Goal: Task Accomplishment & Management: Use online tool/utility

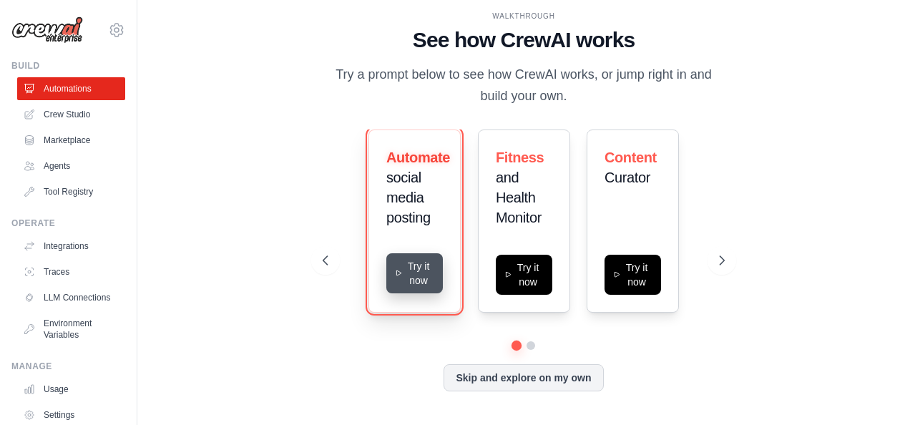
click at [416, 270] on button "Try it now" at bounding box center [414, 273] width 57 height 40
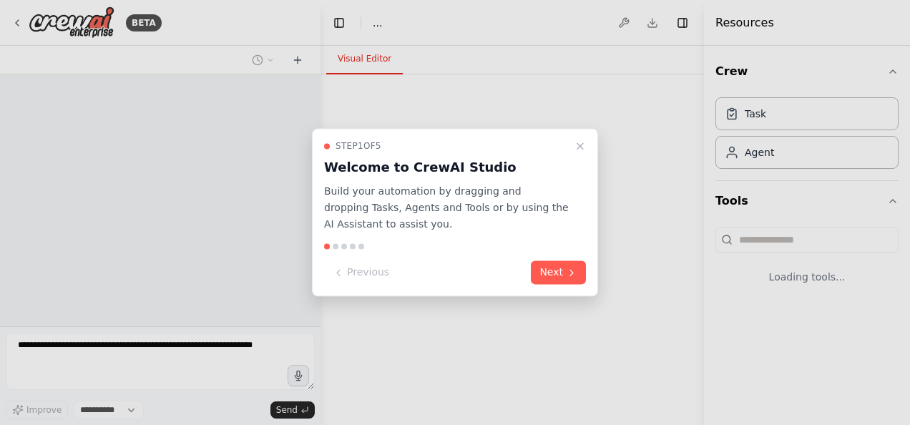
select select "****"
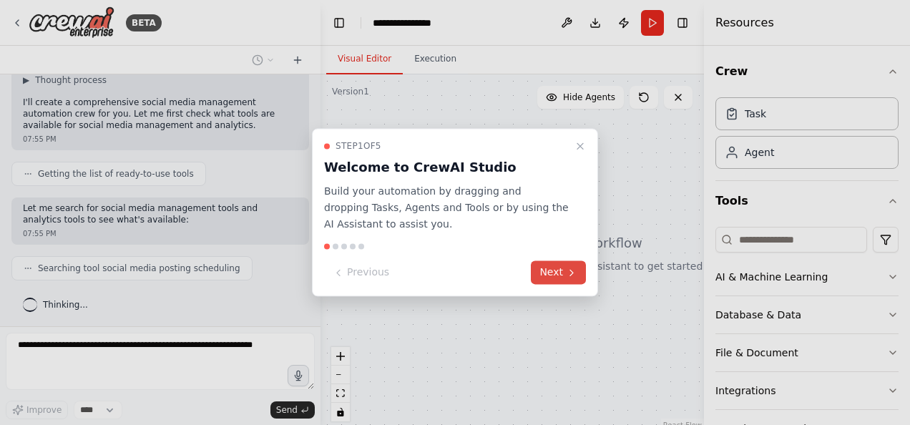
scroll to position [136, 0]
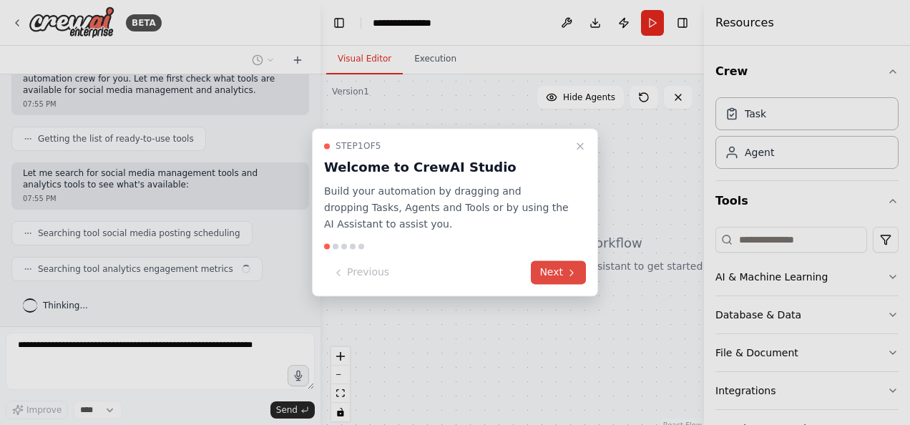
click at [554, 274] on button "Next" at bounding box center [558, 273] width 55 height 24
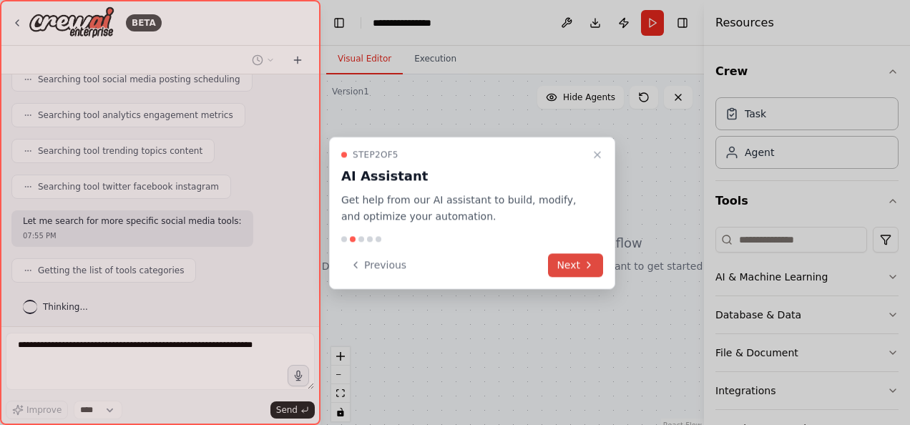
scroll to position [325, 0]
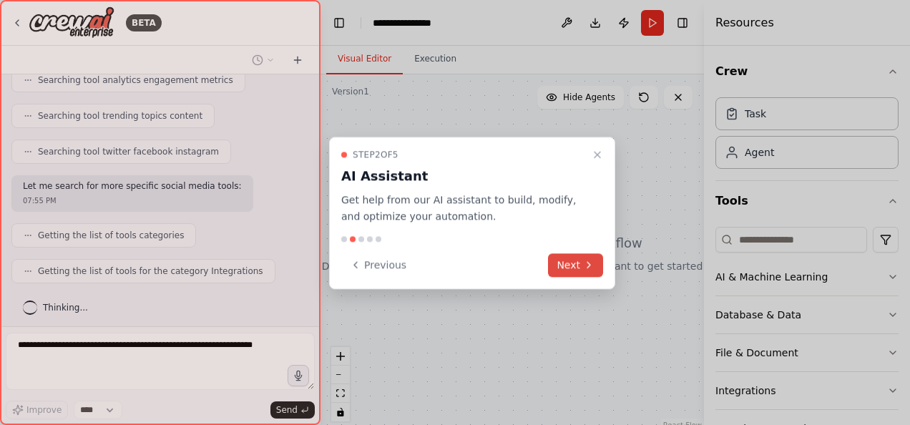
click at [574, 262] on button "Next" at bounding box center [575, 265] width 55 height 24
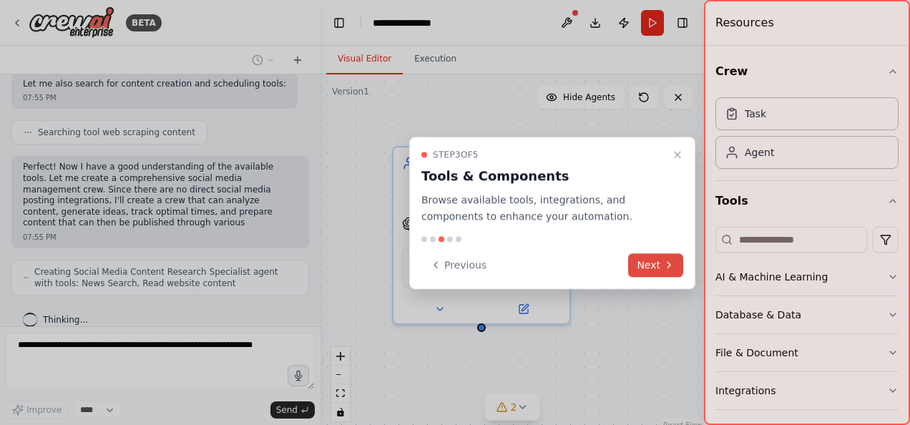
scroll to position [663, 0]
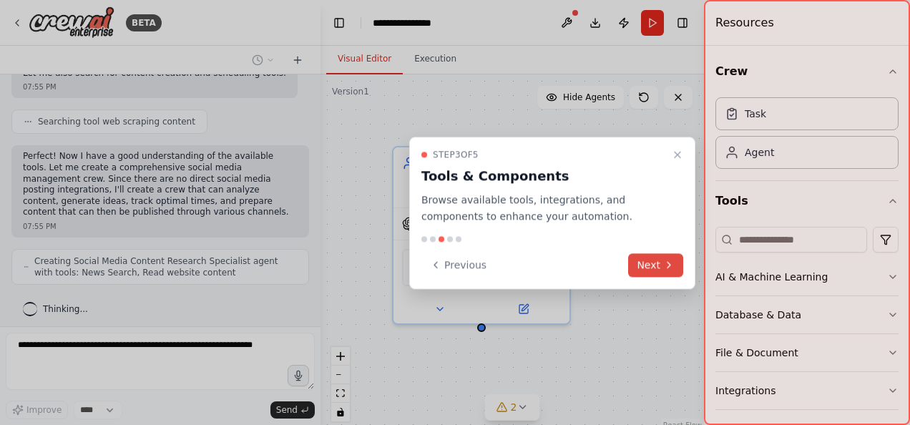
click at [663, 266] on icon at bounding box center [668, 264] width 11 height 11
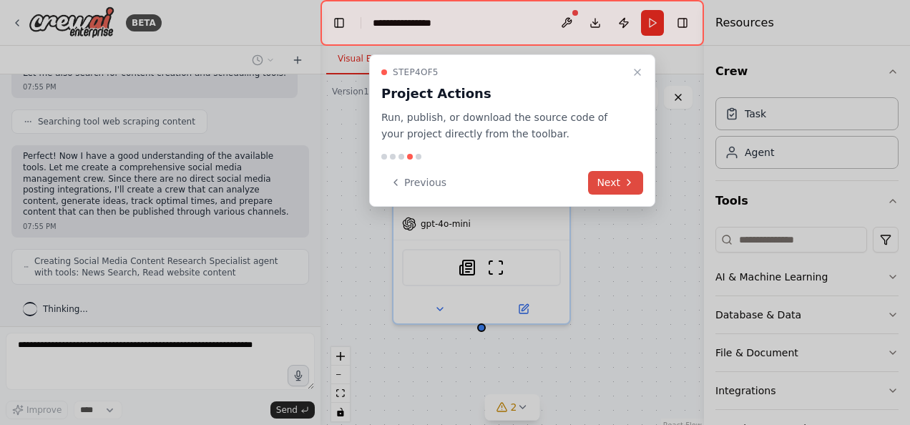
click at [618, 177] on button "Next" at bounding box center [615, 183] width 55 height 24
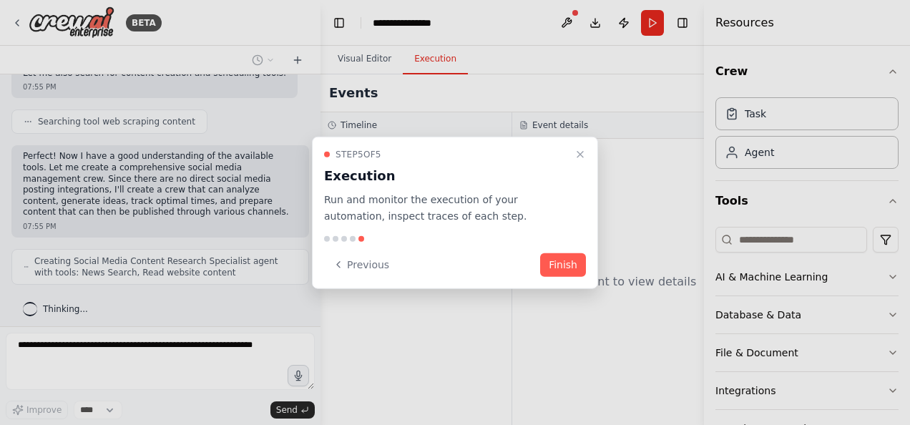
scroll to position [698, 0]
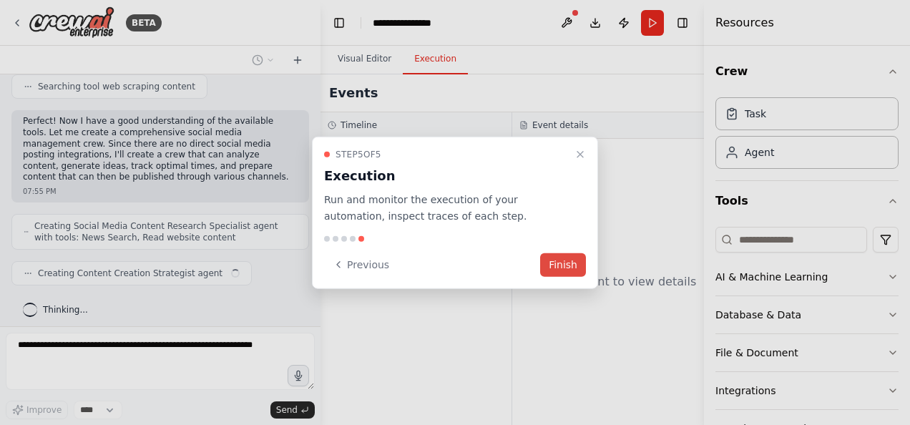
click at [566, 272] on button "Finish" at bounding box center [563, 264] width 46 height 24
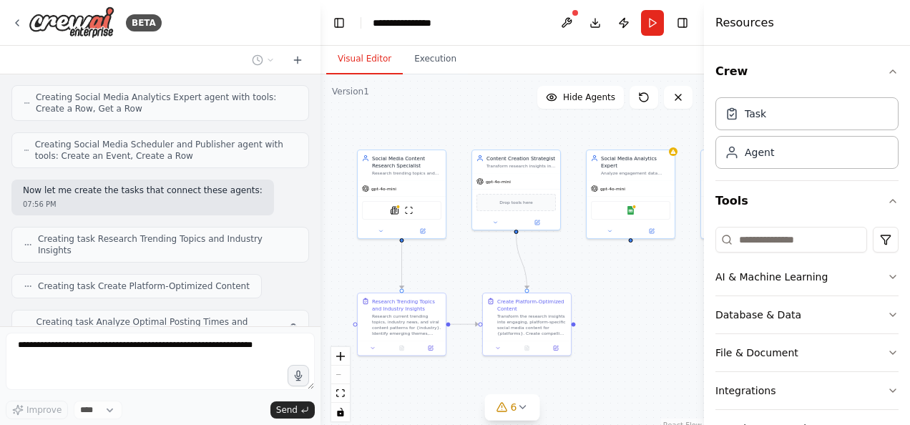
scroll to position [957, 0]
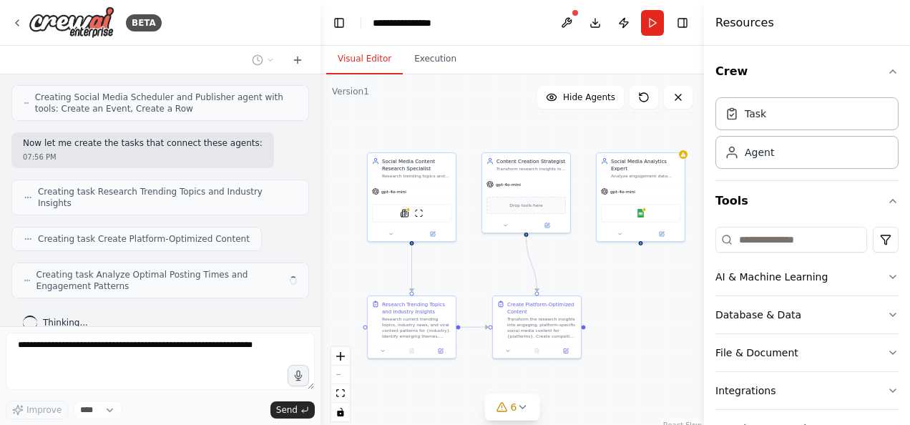
drag, startPoint x: 489, startPoint y: 219, endPoint x: 399, endPoint y: 121, distance: 133.1
click at [399, 121] on div ".deletable-edge-delete-btn { width: 20px; height: 20px; border: 0px solid #ffff…" at bounding box center [511, 253] width 383 height 358
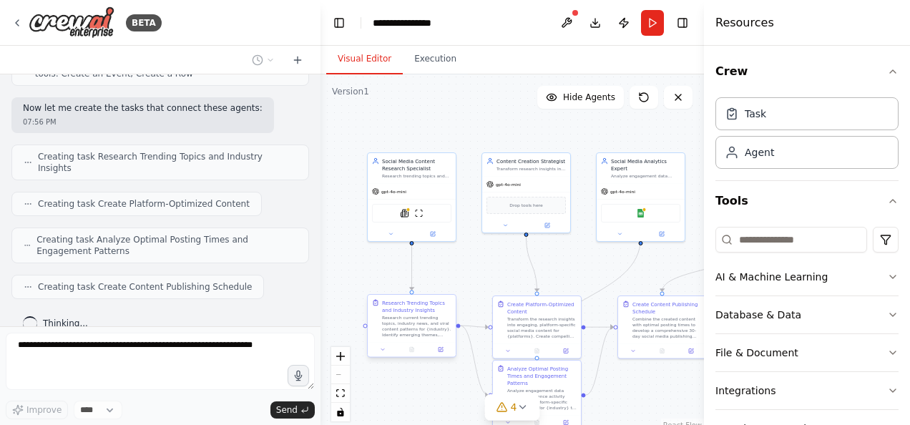
click at [420, 320] on div "Research current trending topics, industry news, and viral content patterns for…" at bounding box center [416, 326] width 69 height 23
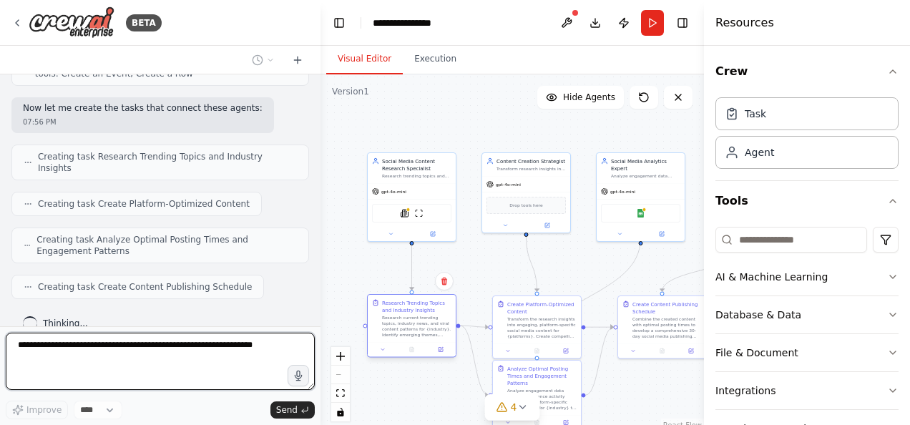
click at [412, 317] on div "Research current trending topics, industry news, and viral content patterns for…" at bounding box center [416, 326] width 69 height 23
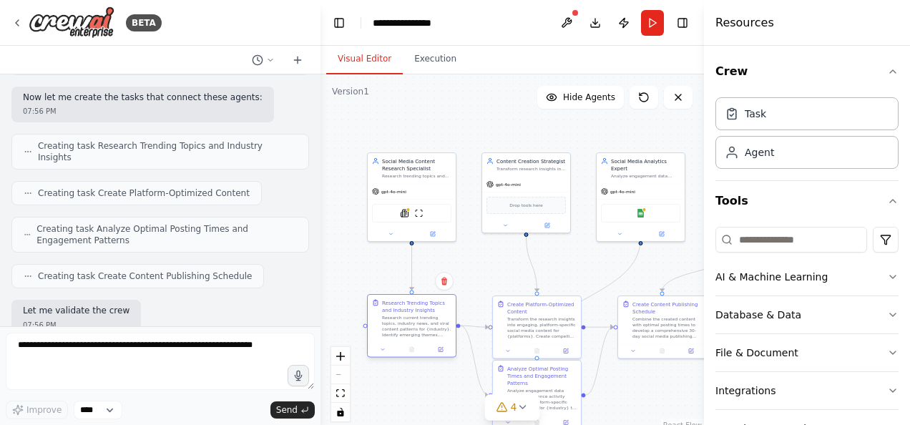
click at [412, 317] on div "Research current trending topics, industry news, and viral content patterns for…" at bounding box center [416, 326] width 69 height 23
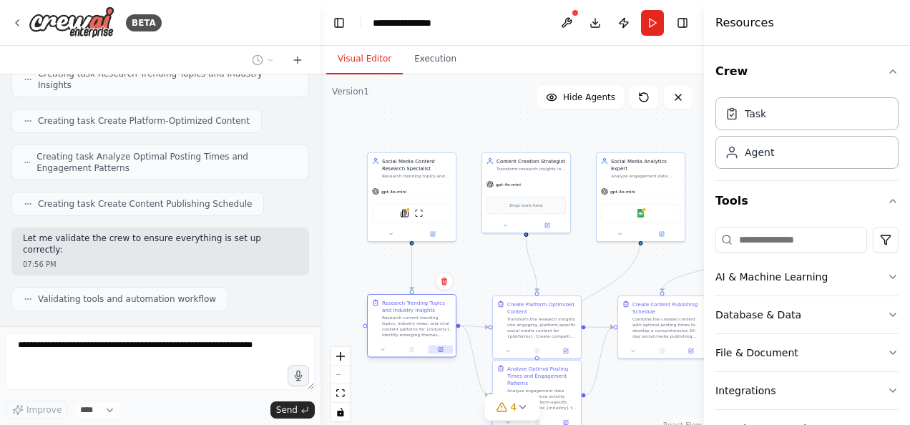
click at [444, 348] on button at bounding box center [440, 349] width 24 height 9
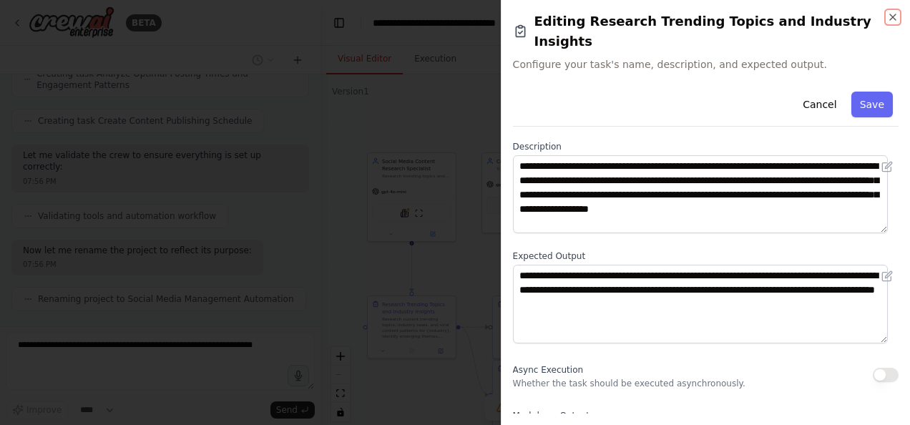
scroll to position [61, 0]
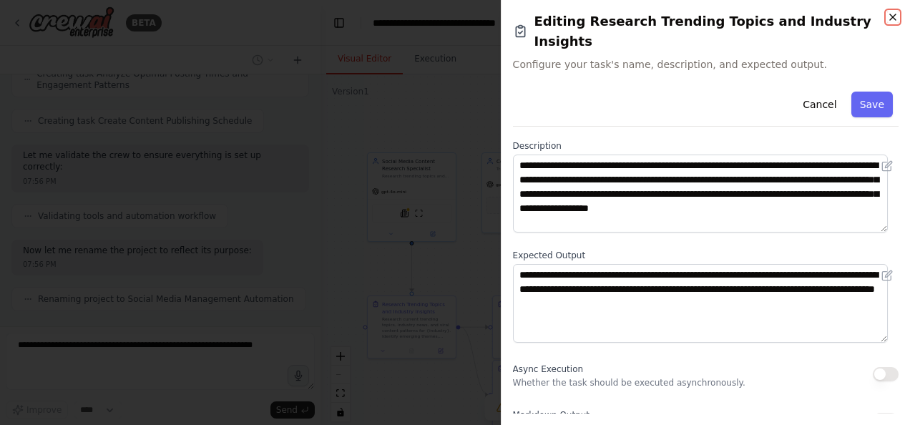
click at [895, 13] on icon "button" at bounding box center [892, 16] width 11 height 11
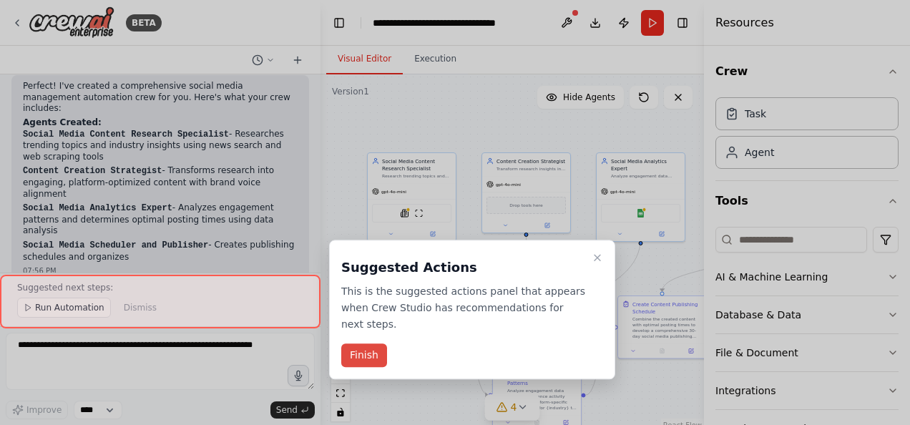
click at [362, 344] on button "Finish" at bounding box center [364, 356] width 46 height 24
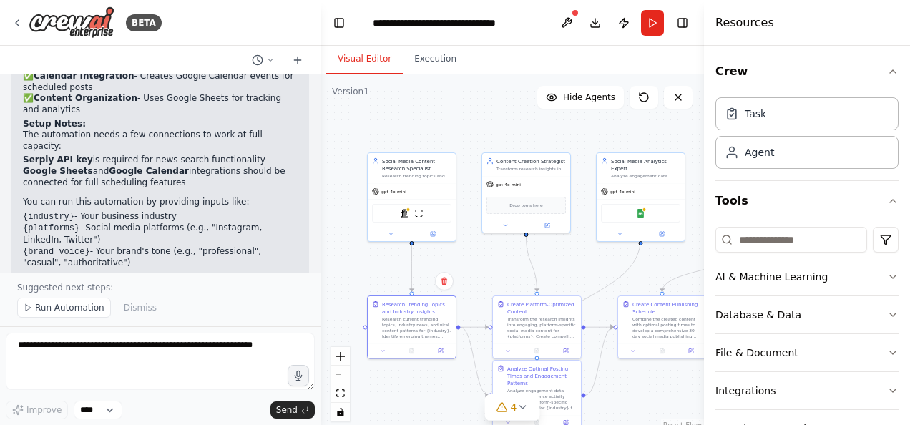
scroll to position [1801, 0]
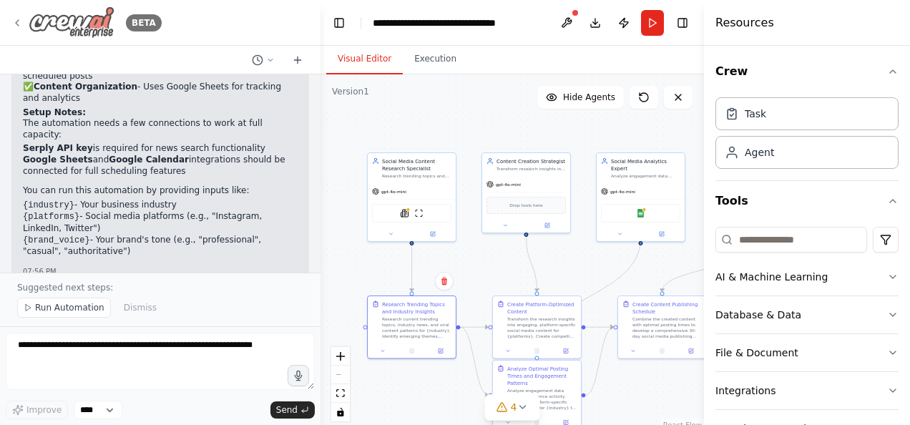
click at [74, 21] on img at bounding box center [72, 22] width 86 height 32
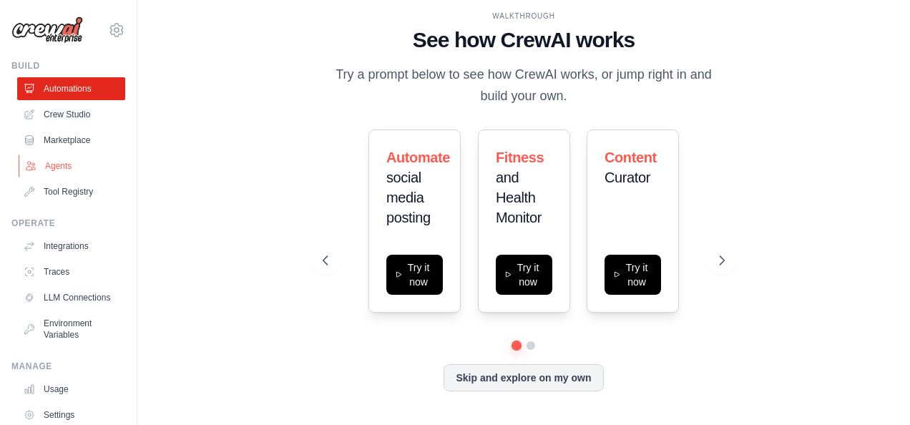
click at [62, 157] on link "Agents" at bounding box center [73, 165] width 108 height 23
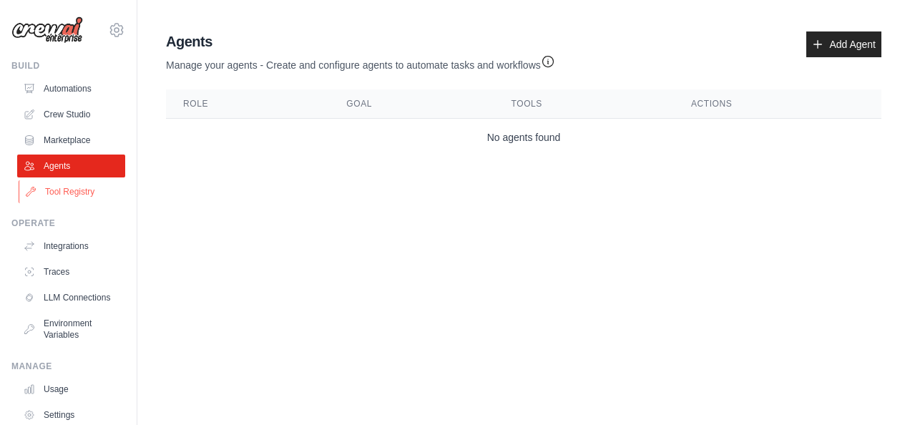
click at [63, 195] on link "Tool Registry" at bounding box center [73, 191] width 108 height 23
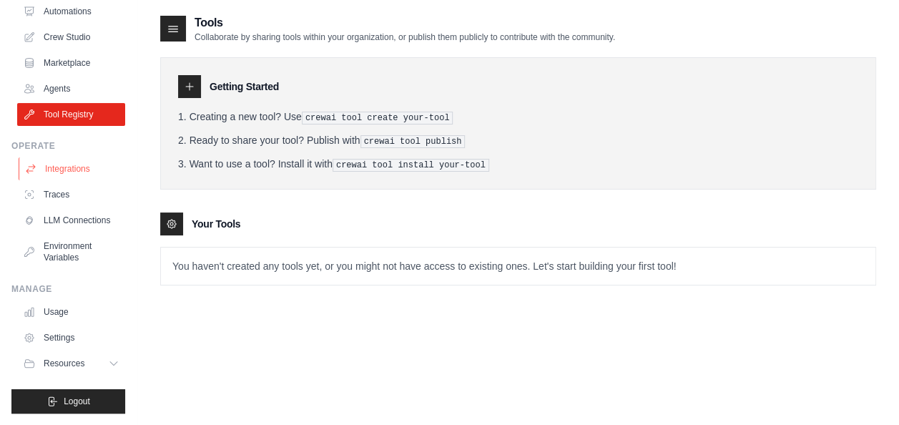
scroll to position [29, 0]
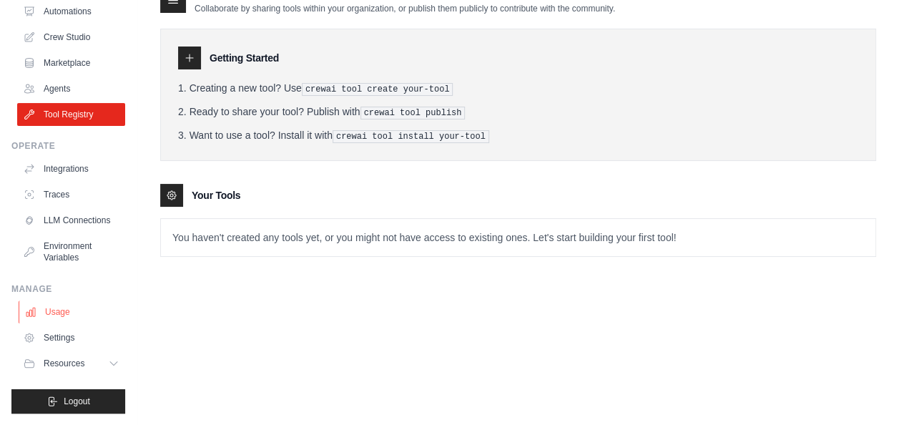
click at [62, 316] on link "Usage" at bounding box center [73, 311] width 108 height 23
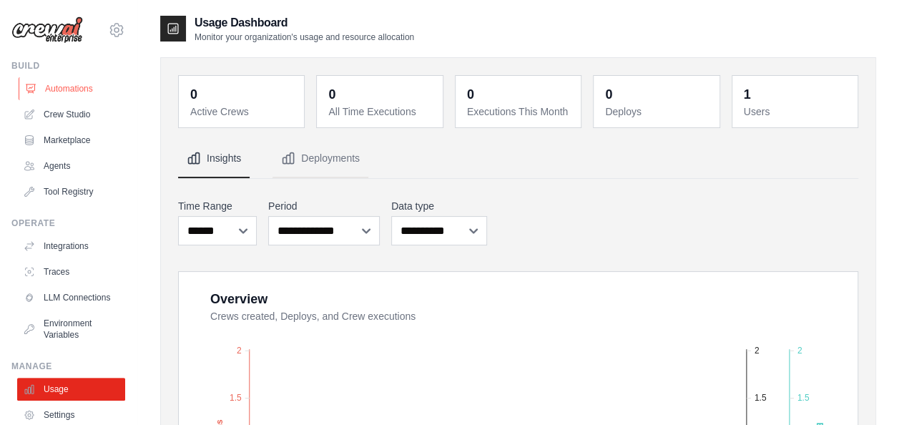
click at [57, 87] on link "Automations" at bounding box center [73, 88] width 108 height 23
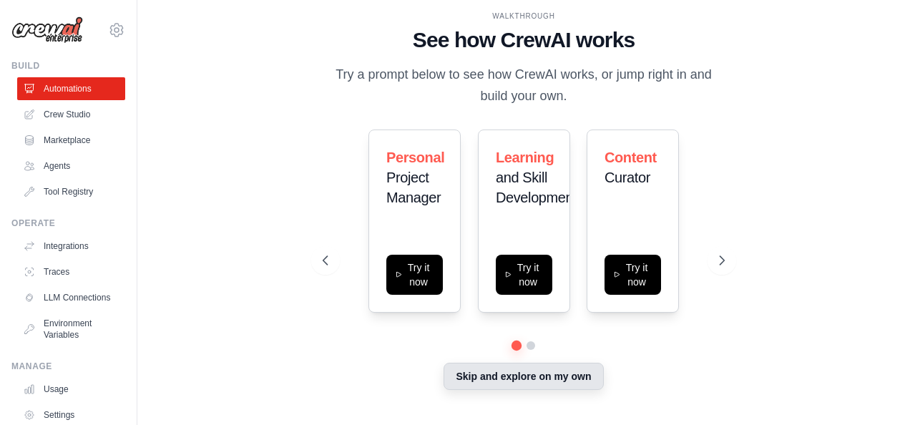
click at [496, 379] on button "Skip and explore on my own" at bounding box center [522, 376] width 159 height 27
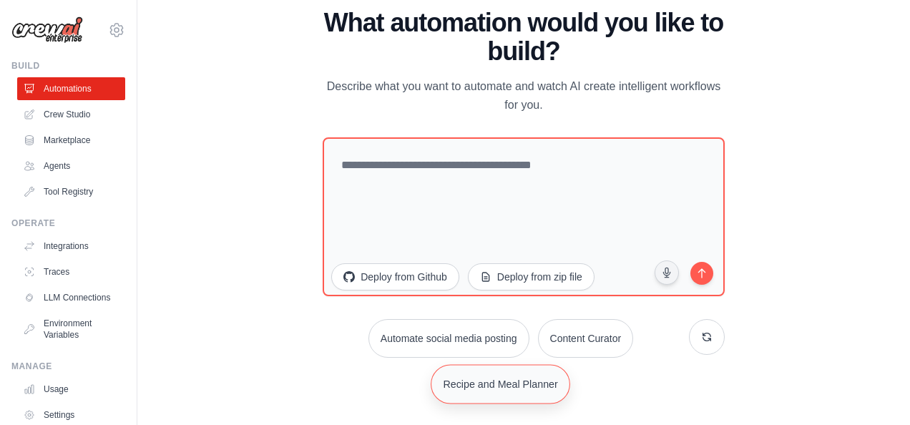
click at [501, 383] on button "Recipe and Meal Planner" at bounding box center [500, 383] width 139 height 39
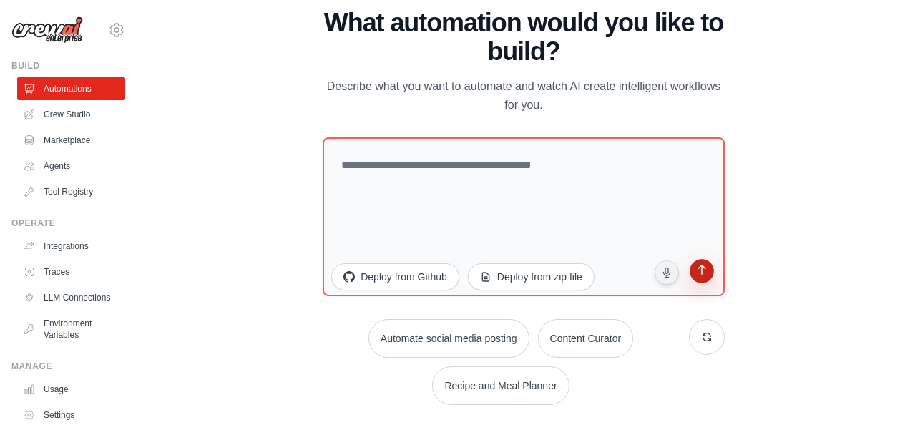
click at [702, 274] on icon "submit" at bounding box center [701, 272] width 14 height 14
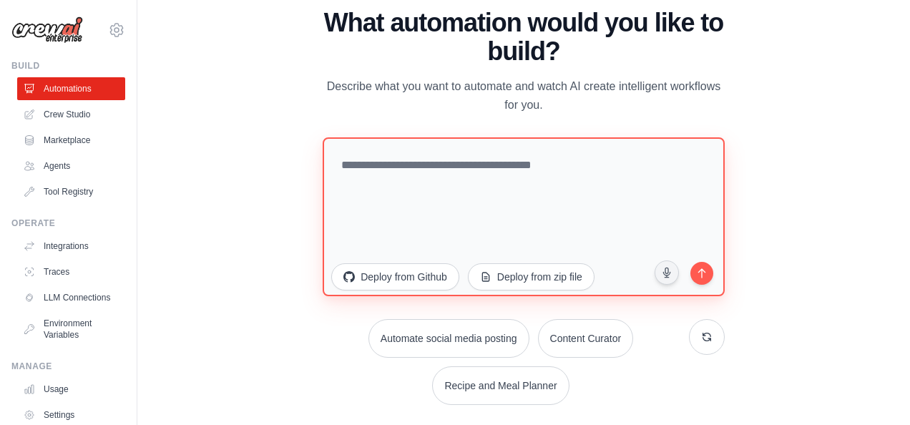
click at [433, 222] on textarea at bounding box center [524, 216] width 402 height 159
drag, startPoint x: 383, startPoint y: 225, endPoint x: 489, endPoint y: 165, distance: 120.7
click at [489, 165] on textarea at bounding box center [524, 216] width 402 height 159
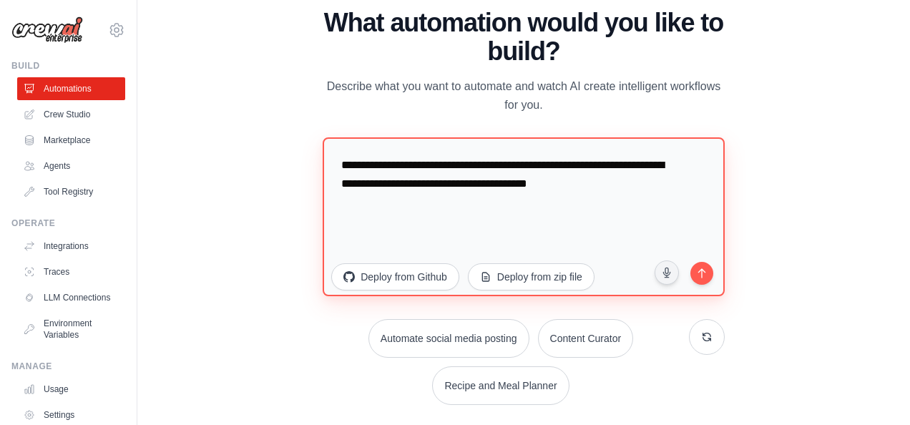
click at [662, 165] on textarea "**********" at bounding box center [524, 216] width 402 height 159
click at [371, 186] on textarea "**********" at bounding box center [524, 216] width 402 height 159
click at [605, 183] on textarea "**********" at bounding box center [524, 216] width 402 height 159
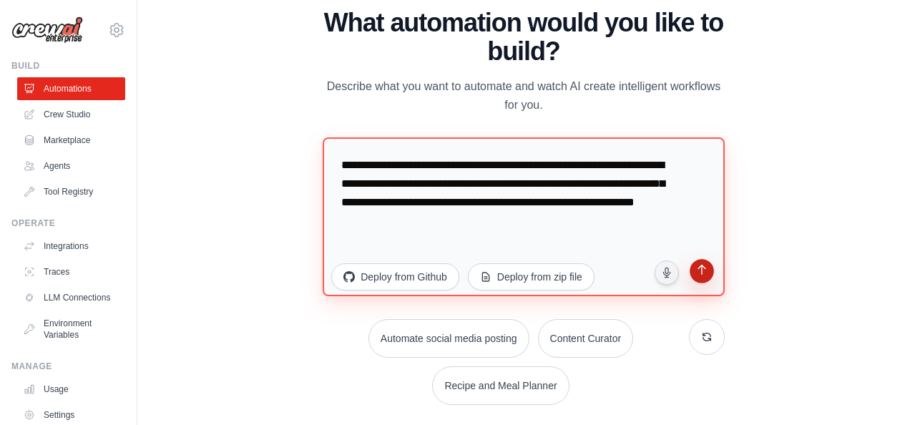
type textarea "**********"
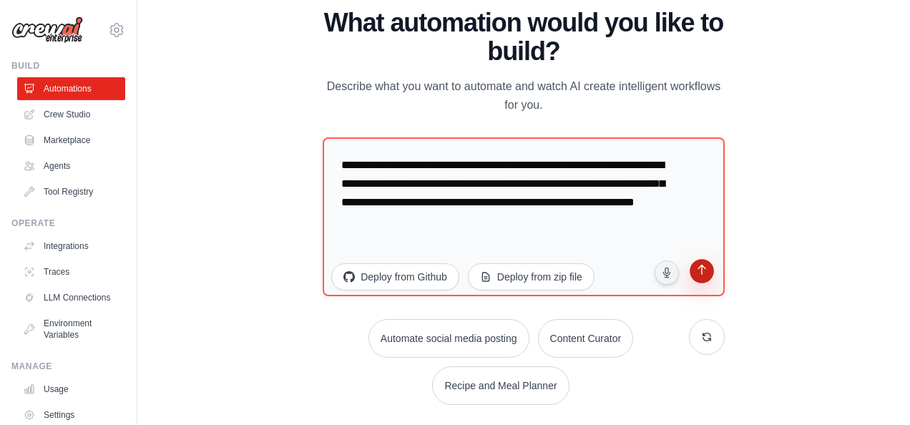
click at [701, 275] on icon "submit" at bounding box center [701, 271] width 8 height 10
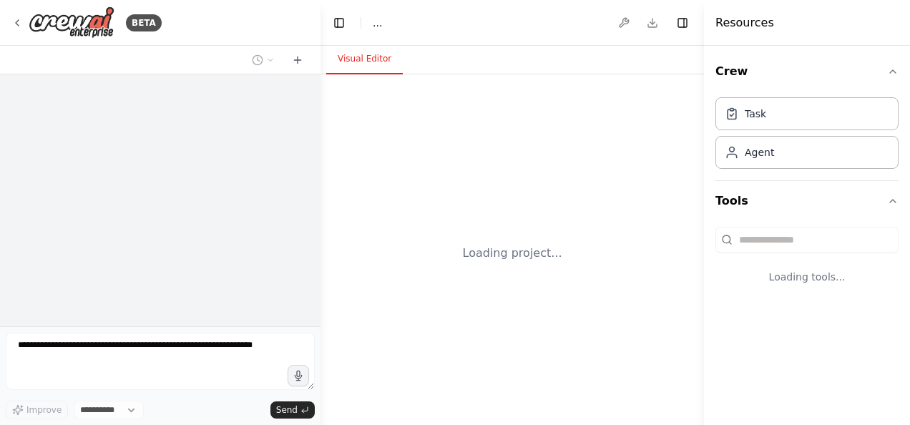
select select "****"
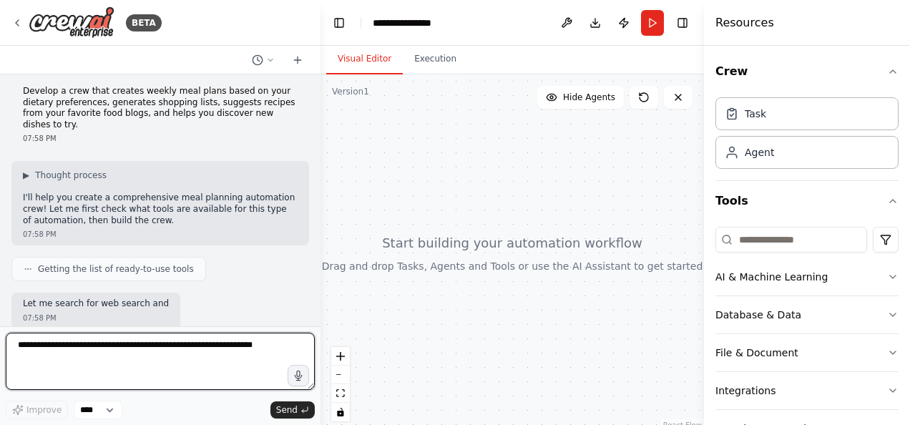
click at [191, 347] on textarea at bounding box center [160, 361] width 309 height 57
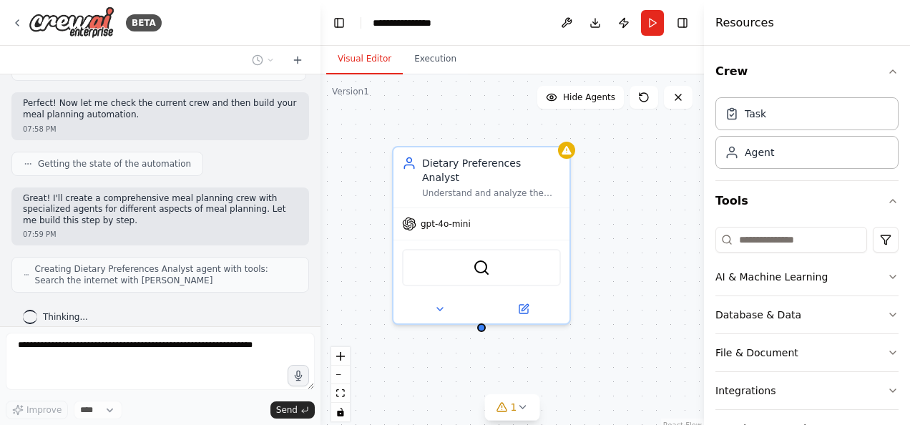
scroll to position [348, 0]
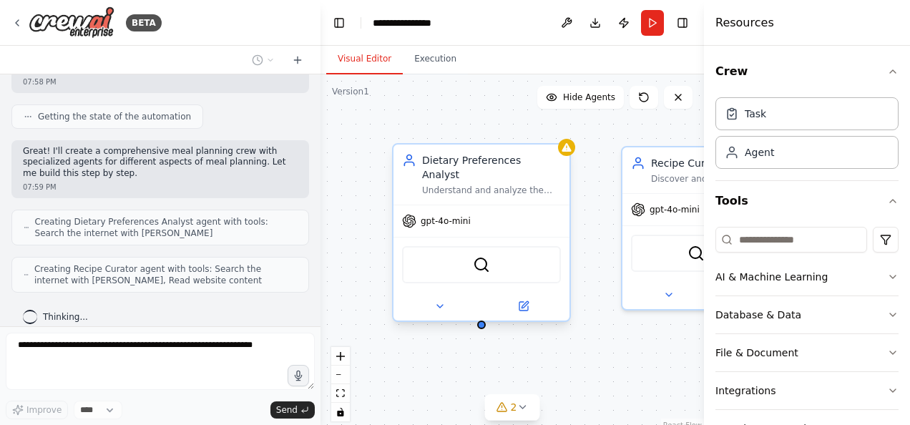
click at [465, 253] on div "SerperDevTool" at bounding box center [481, 264] width 159 height 37
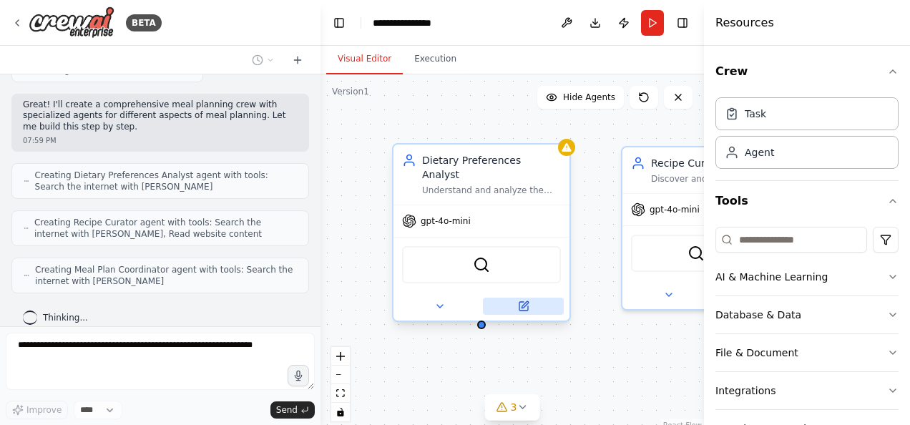
click at [523, 301] on icon at bounding box center [524, 304] width 6 height 6
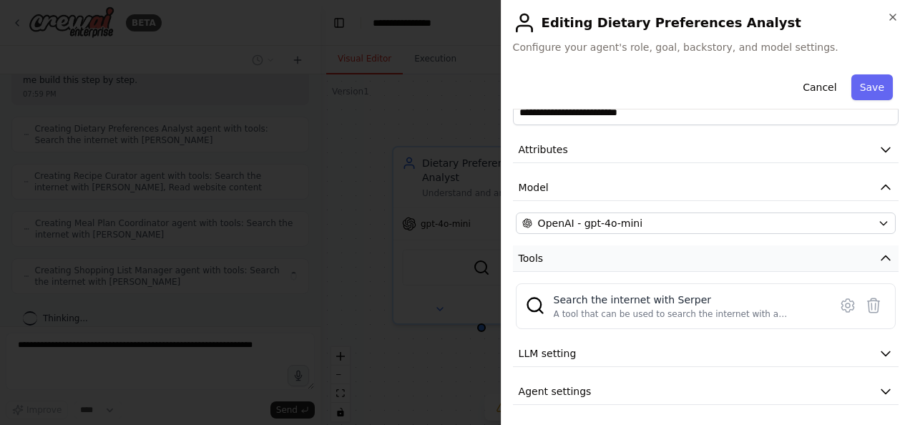
scroll to position [0, 0]
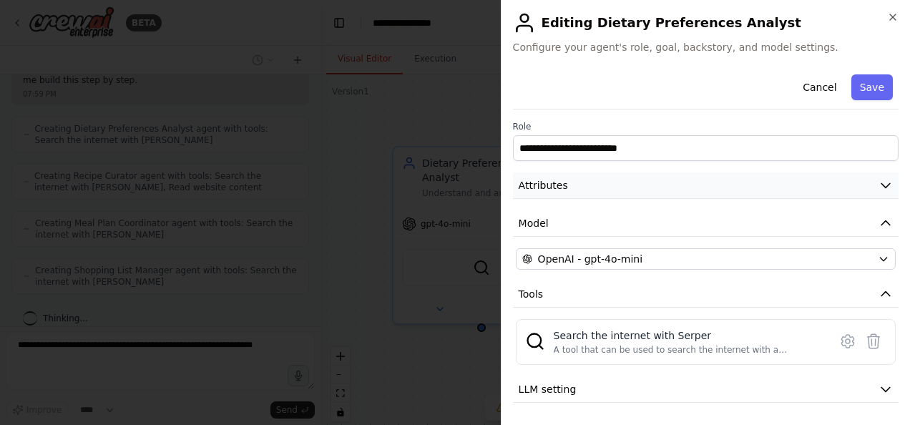
click at [604, 180] on button "Attributes" at bounding box center [706, 185] width 386 height 26
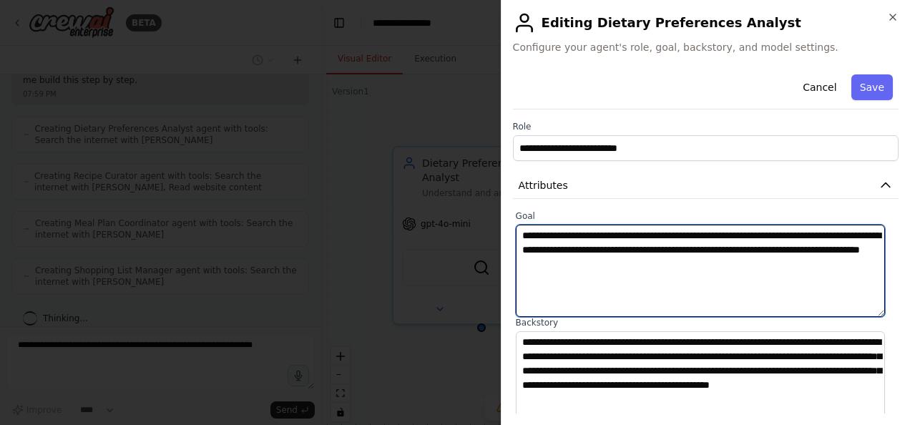
drag, startPoint x: 767, startPoint y: 262, endPoint x: 488, endPoint y: 211, distance: 283.5
click at [488, 211] on body "BETA Develop a crew that creates weekly meal plans based on your dietary prefer…" at bounding box center [455, 212] width 910 height 425
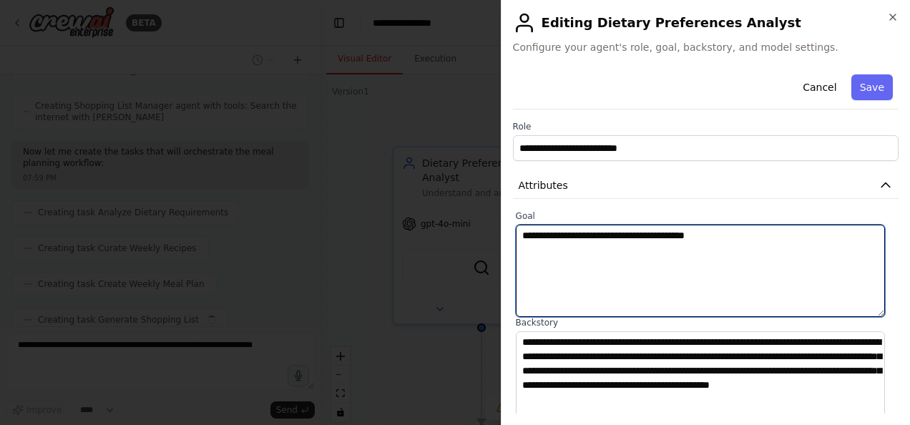
scroll to position [641, 0]
click at [737, 237] on textarea "**********" at bounding box center [700, 271] width 369 height 92
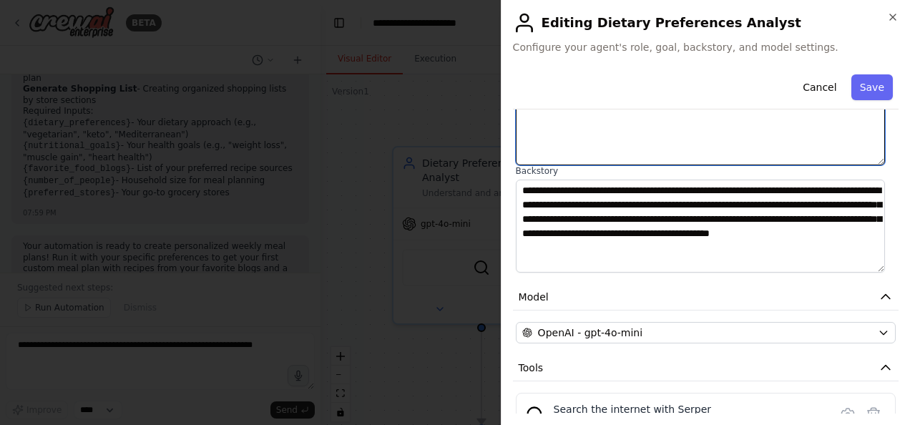
scroll to position [261, 0]
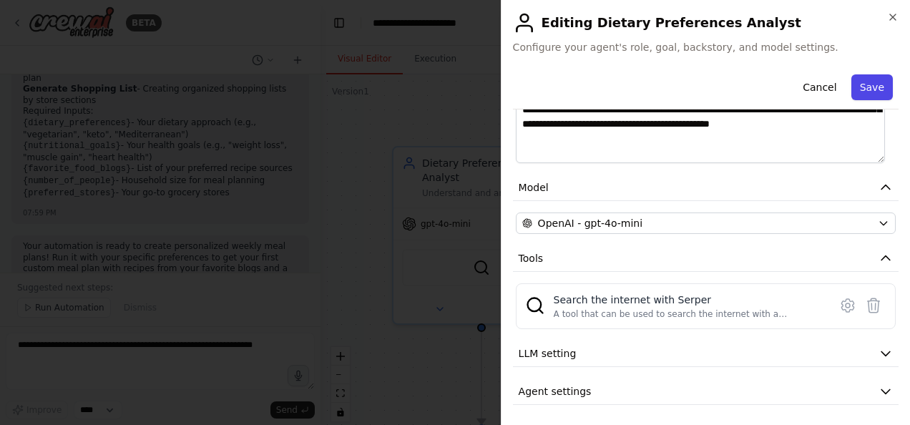
type textarea "**********"
click at [856, 94] on button "Save" at bounding box center [871, 87] width 41 height 26
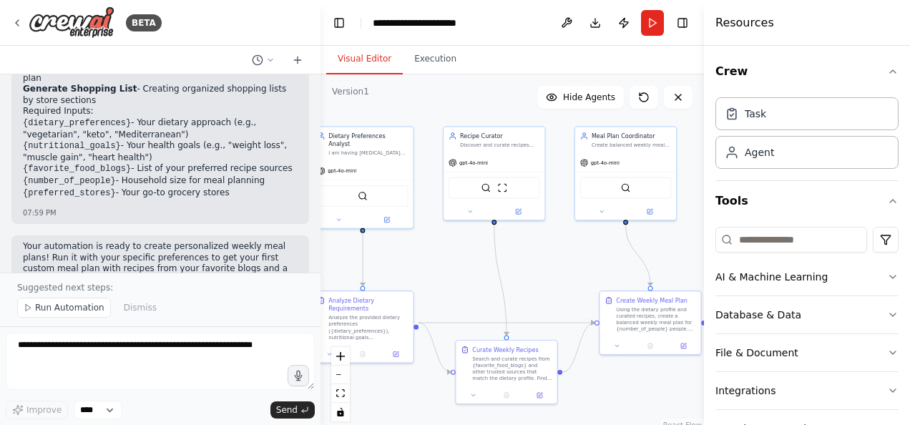
drag, startPoint x: 592, startPoint y: 350, endPoint x: 441, endPoint y: 242, distance: 186.6
click at [441, 242] on div ".deletable-edge-delete-btn { width: 20px; height: 20px; border: 0px solid #ffff…" at bounding box center [511, 253] width 383 height 358
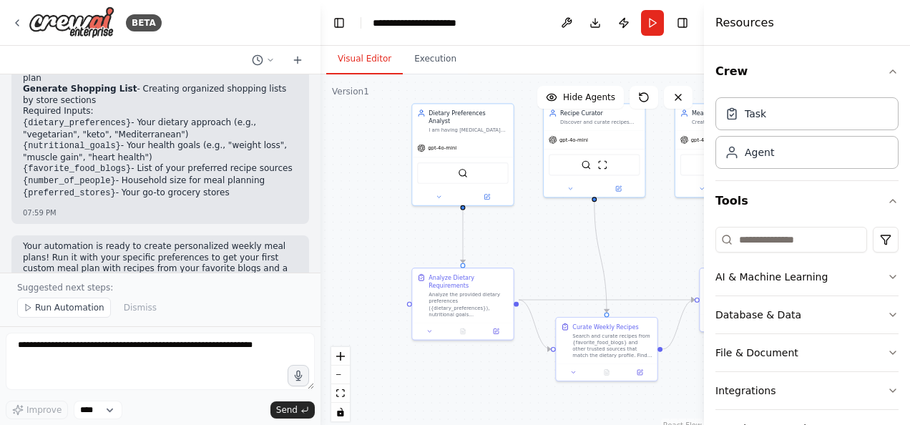
drag, startPoint x: 456, startPoint y: 260, endPoint x: 556, endPoint y: 237, distance: 102.7
click at [556, 237] on div ".deletable-edge-delete-btn { width: 20px; height: 20px; border: 0px solid #ffff…" at bounding box center [511, 253] width 383 height 358
click at [92, 310] on span "Run Automation" at bounding box center [69, 307] width 69 height 11
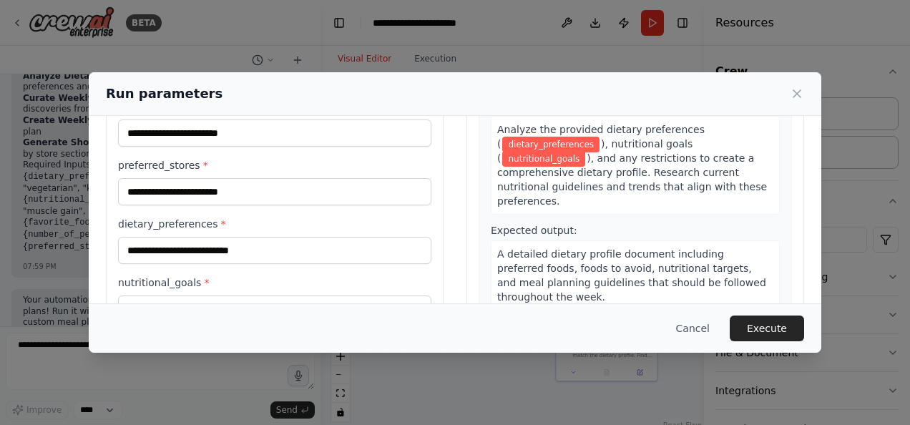
scroll to position [143, 0]
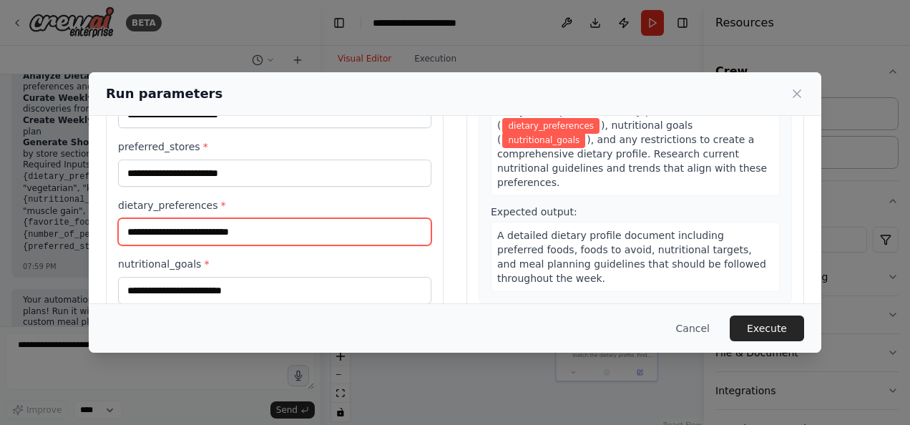
click at [266, 235] on input "dietary_preferences *" at bounding box center [274, 231] width 313 height 27
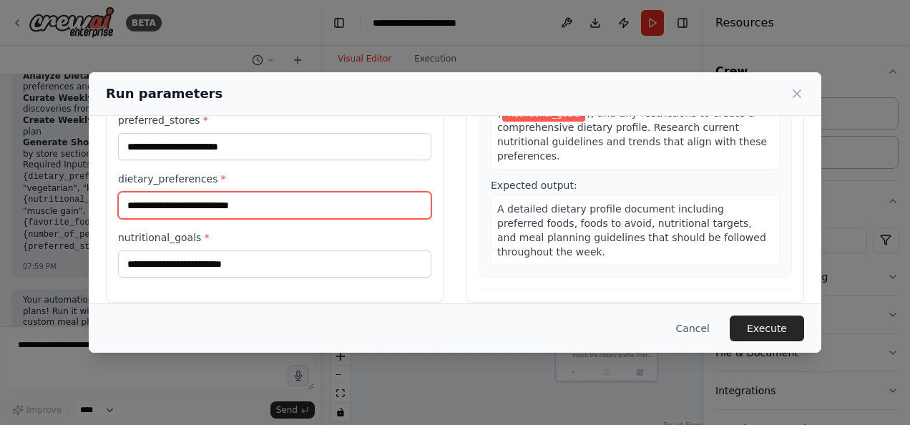
scroll to position [185, 0]
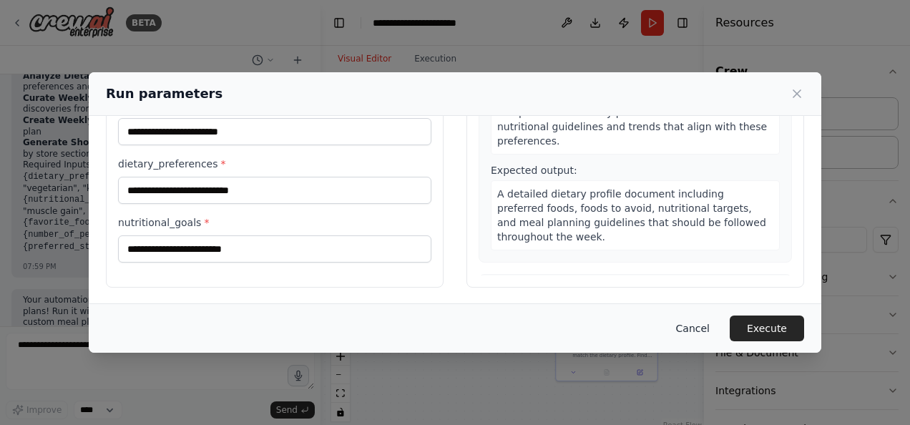
click at [699, 330] on button "Cancel" at bounding box center [692, 328] width 57 height 26
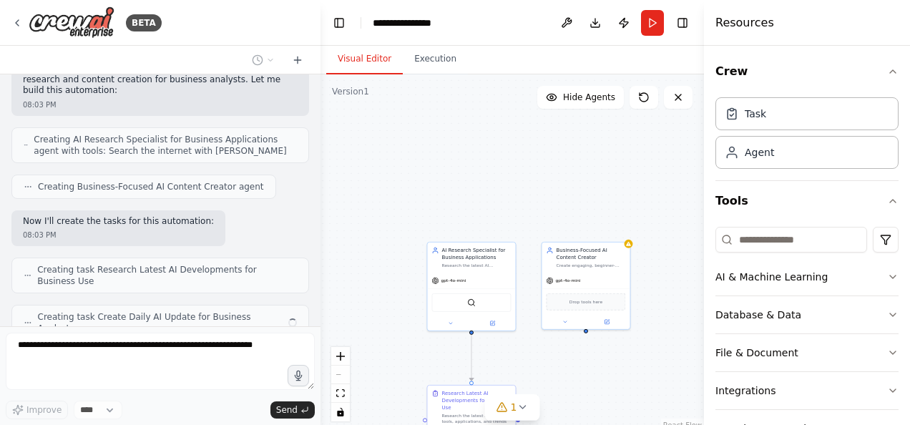
scroll to position [382, 0]
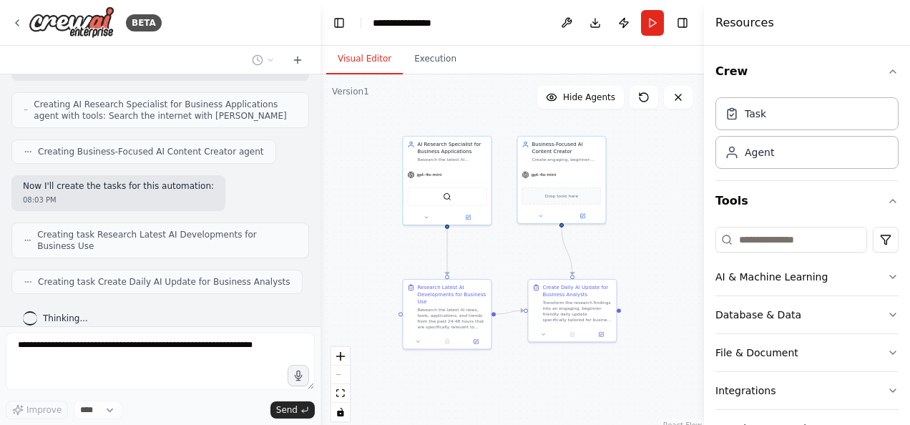
drag, startPoint x: 666, startPoint y: 333, endPoint x: 638, endPoint y: 230, distance: 106.7
click at [638, 230] on div ".deletable-edge-delete-btn { width: 20px; height: 20px; border: 0px solid #ffff…" at bounding box center [511, 253] width 383 height 358
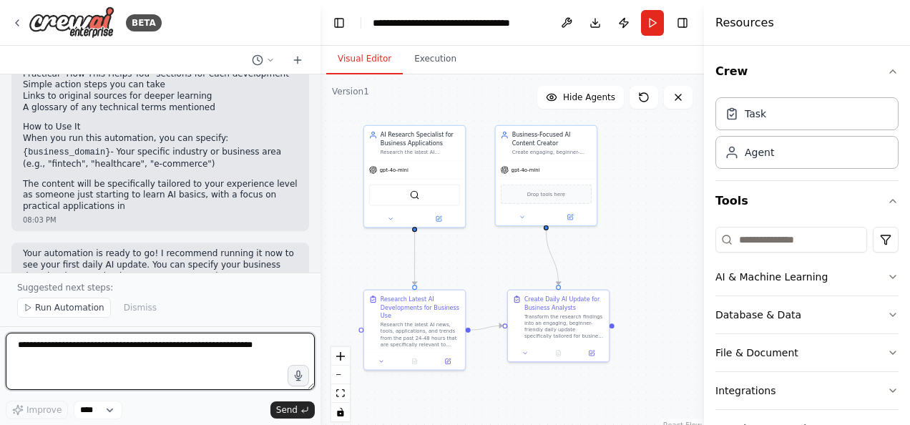
scroll to position [934, 0]
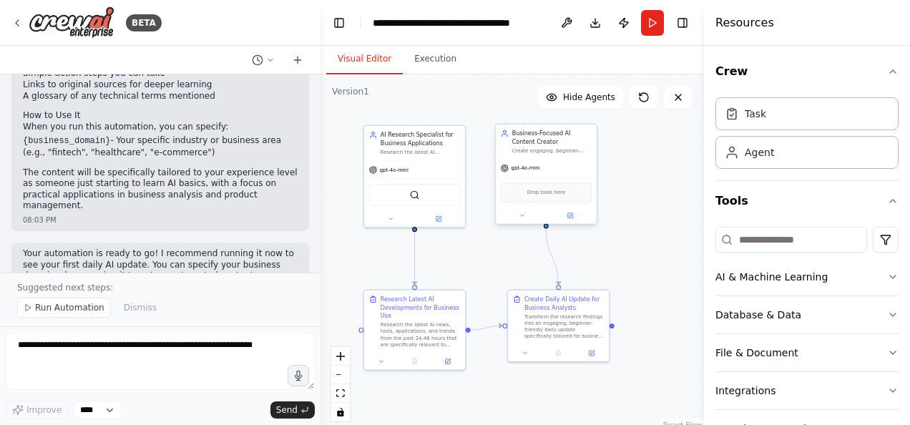
click at [551, 159] on div "gpt-4o-mini" at bounding box center [546, 168] width 101 height 18
click at [527, 210] on button at bounding box center [522, 215] width 46 height 10
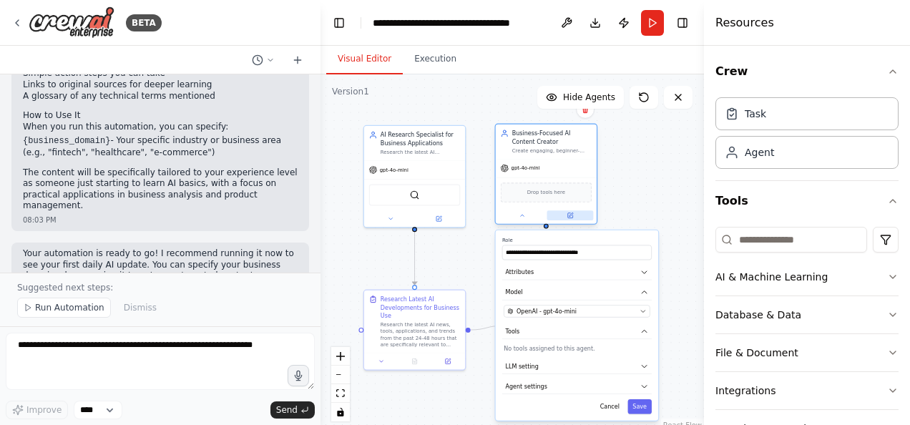
click at [573, 214] on icon at bounding box center [569, 215] width 6 height 6
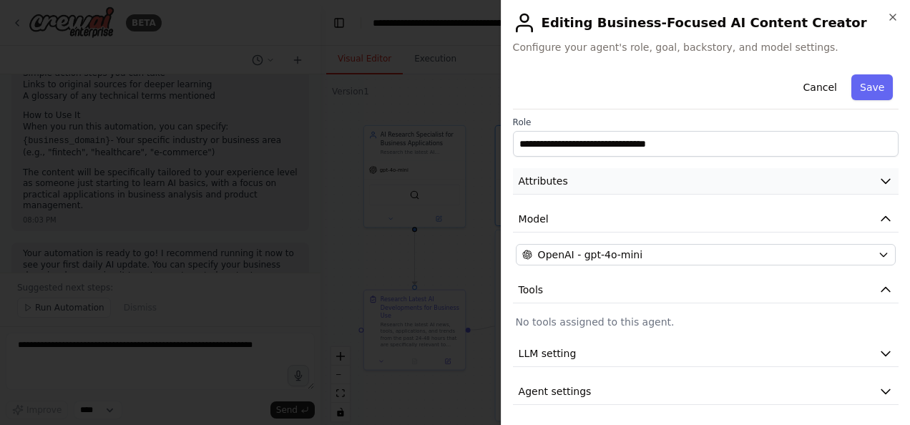
scroll to position [5, 0]
click at [522, 351] on span "LLM setting" at bounding box center [548, 352] width 58 height 14
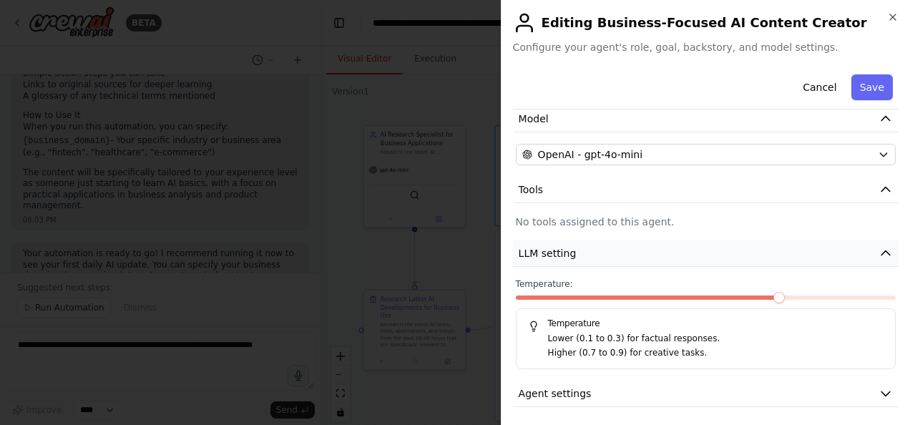
scroll to position [107, 0]
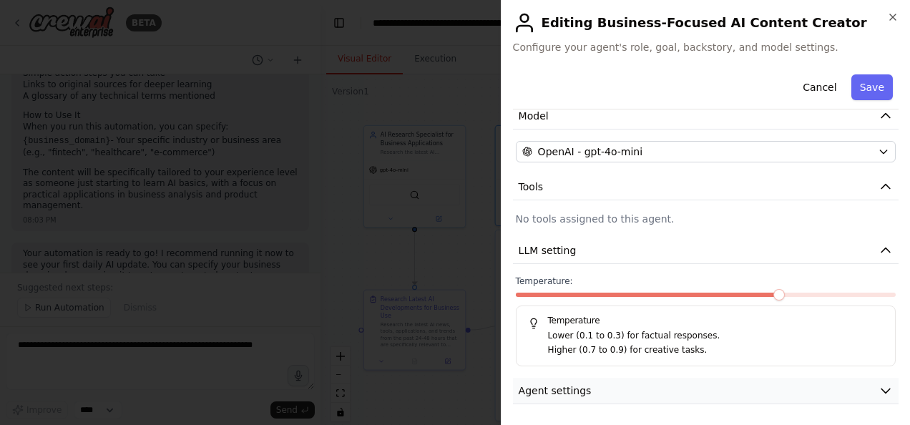
click at [878, 391] on icon "button" at bounding box center [885, 390] width 14 height 14
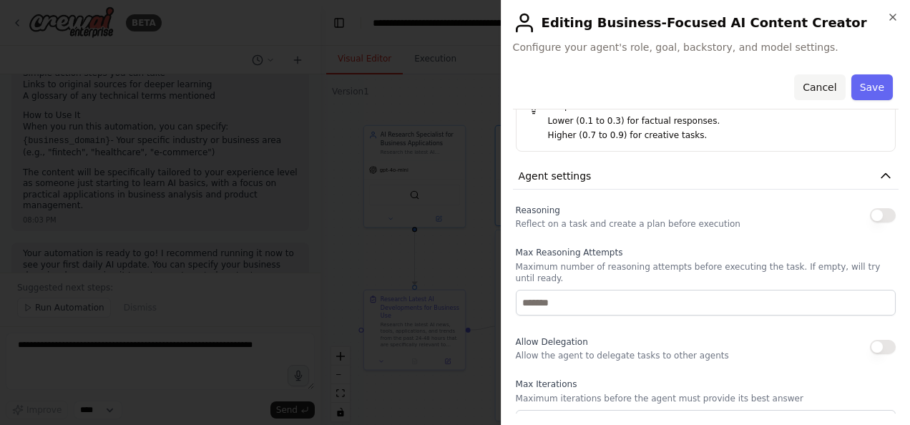
click at [818, 92] on button "Cancel" at bounding box center [819, 87] width 51 height 26
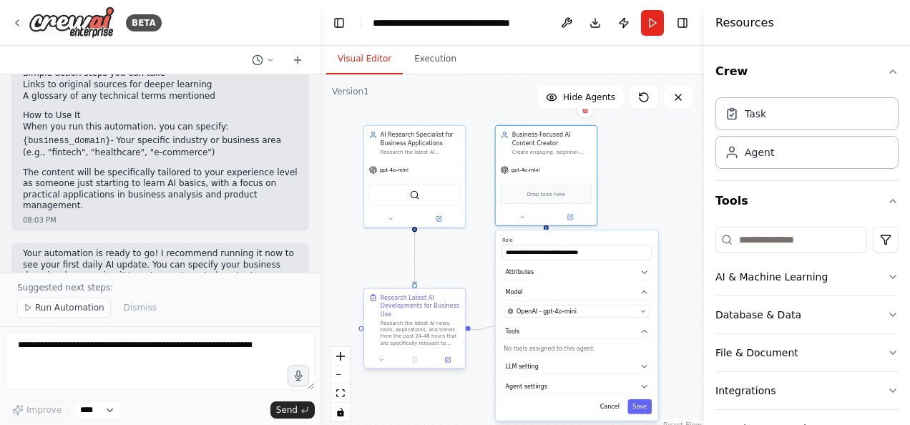
click at [416, 318] on div "Research Latest AI Developments for Business Use" at bounding box center [420, 305] width 79 height 24
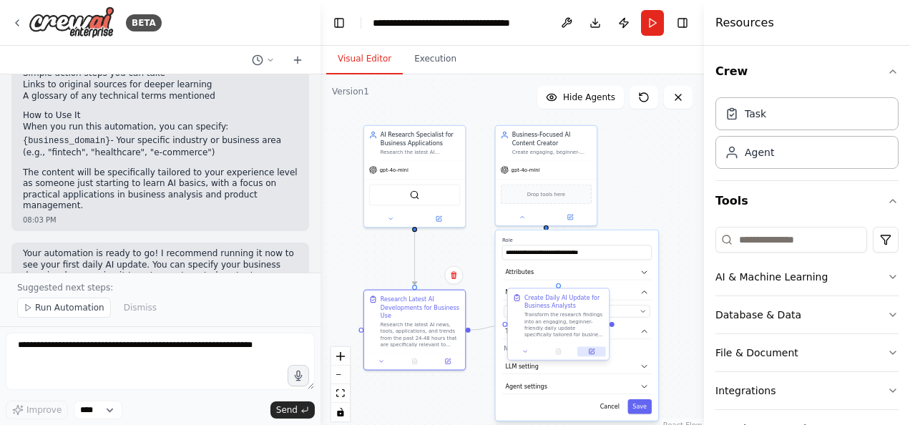
click at [589, 352] on icon at bounding box center [591, 351] width 5 height 5
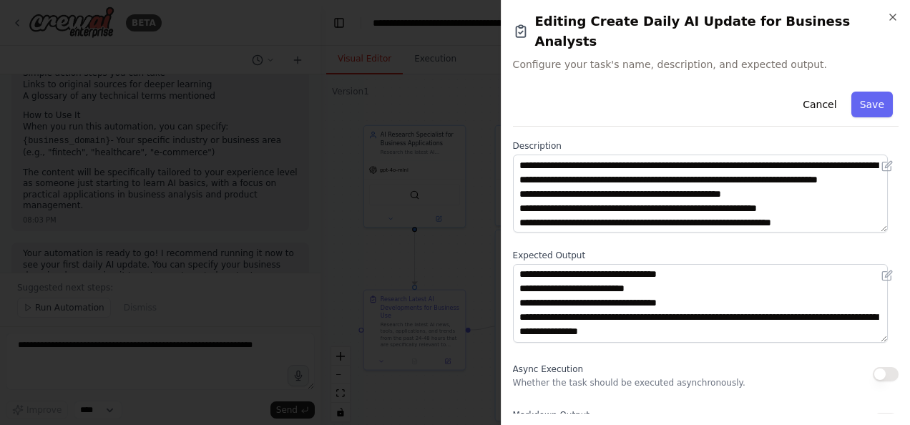
scroll to position [100, 0]
click at [814, 92] on button "Cancel" at bounding box center [819, 105] width 51 height 26
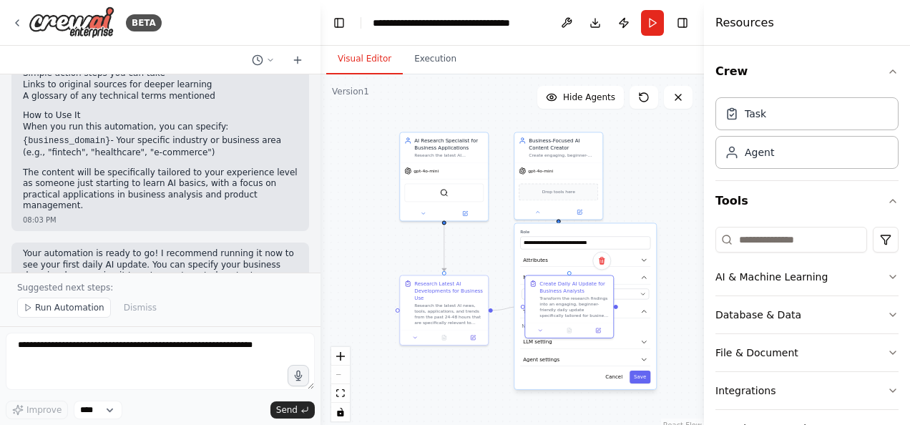
click at [647, 187] on div ".deletable-edge-delete-btn { width: 20px; height: 20px; border: 0px solid #ffff…" at bounding box center [511, 253] width 383 height 358
click at [539, 330] on icon at bounding box center [540, 329] width 6 height 6
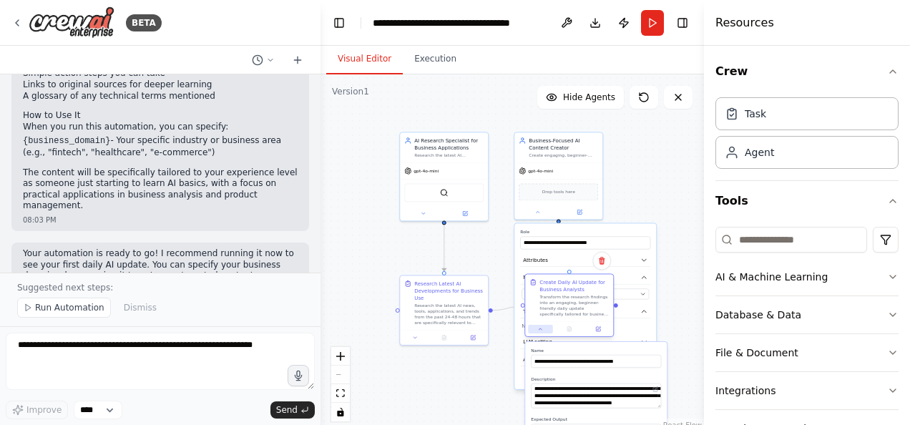
click at [539, 330] on icon at bounding box center [540, 329] width 6 height 6
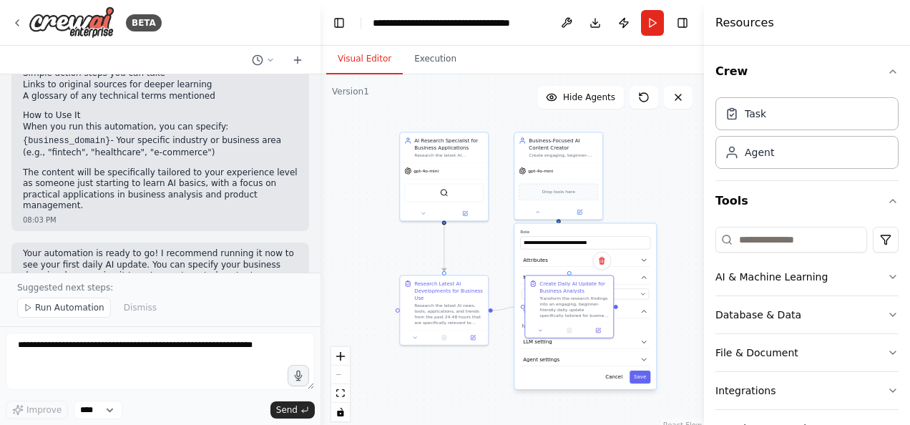
click at [452, 372] on div ".deletable-edge-delete-btn { width: 20px; height: 20px; border: 0px solid #ffff…" at bounding box center [511, 253] width 383 height 358
click at [639, 379] on button "Save" at bounding box center [639, 376] width 21 height 13
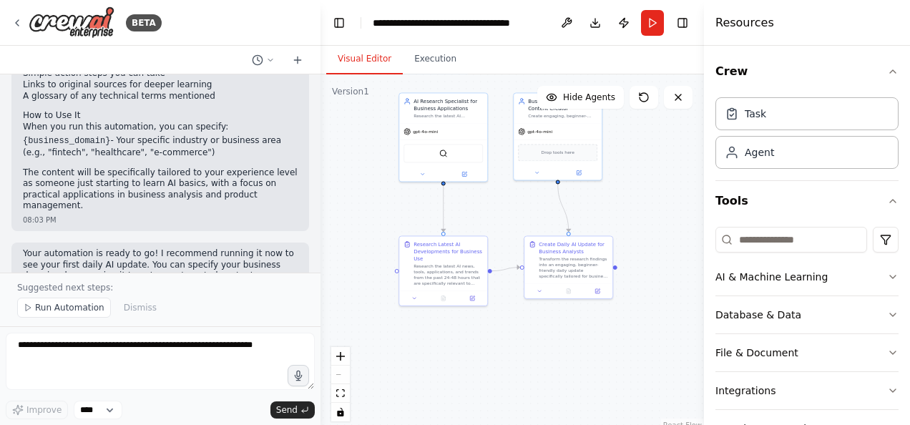
drag, startPoint x: 478, startPoint y: 372, endPoint x: 476, endPoint y: 333, distance: 38.6
click at [476, 333] on div ".deletable-edge-delete-btn { width: 20px; height: 20px; border: 0px solid #ffff…" at bounding box center [511, 253] width 383 height 358
click at [654, 23] on button "Run" at bounding box center [652, 23] width 23 height 26
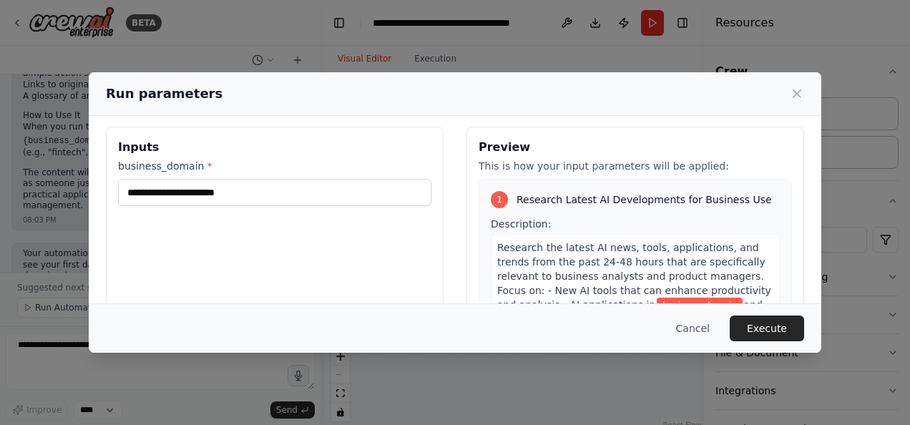
scroll to position [0, 0]
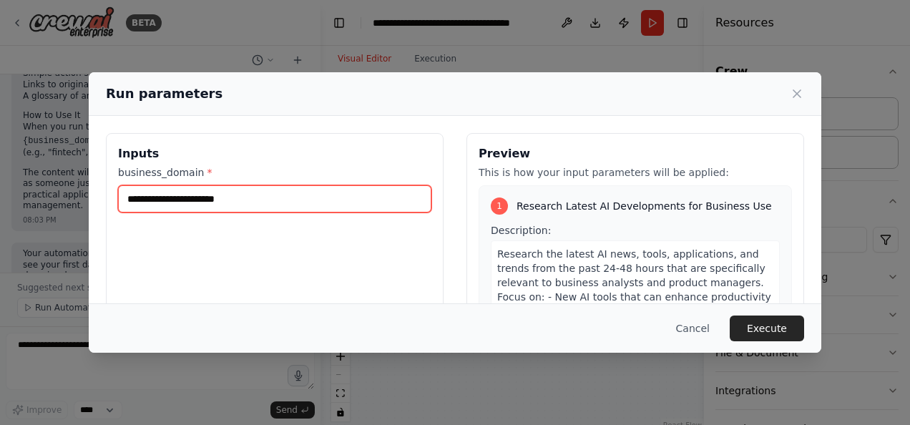
click at [305, 205] on input "business_domain *" at bounding box center [274, 198] width 313 height 27
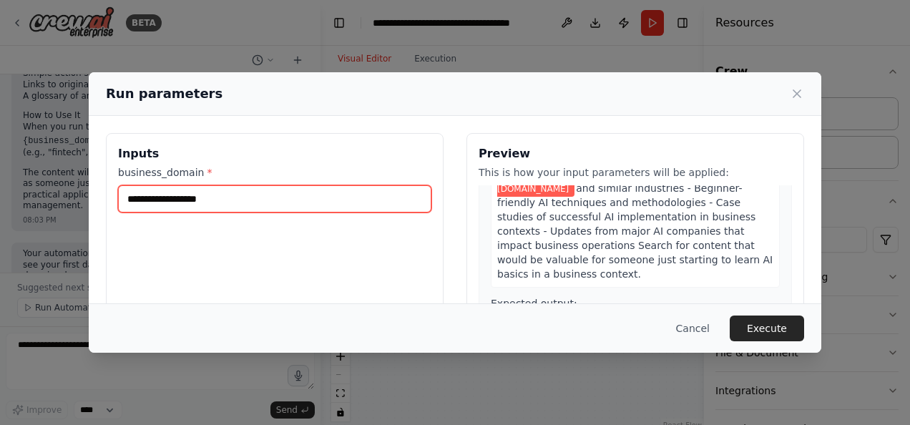
scroll to position [143, 0]
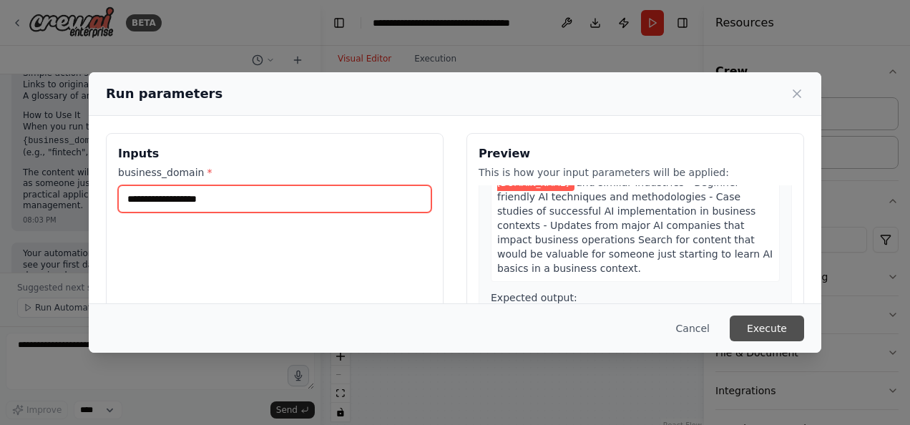
type input "**********"
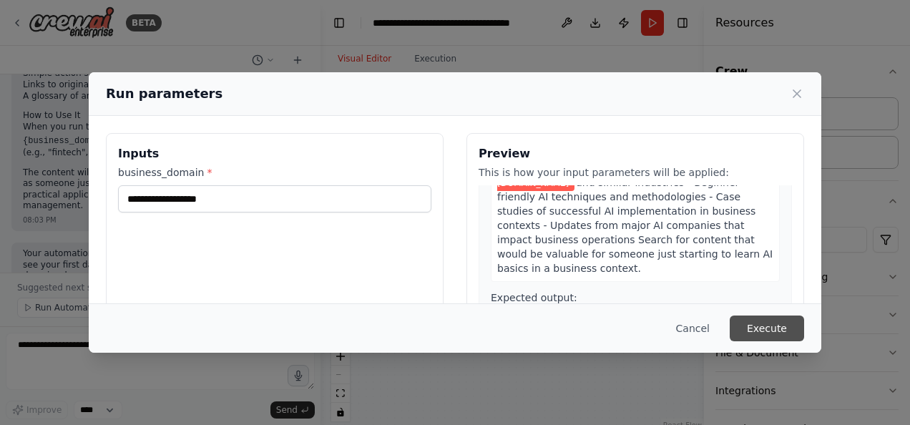
click at [766, 322] on button "Execute" at bounding box center [767, 328] width 74 height 26
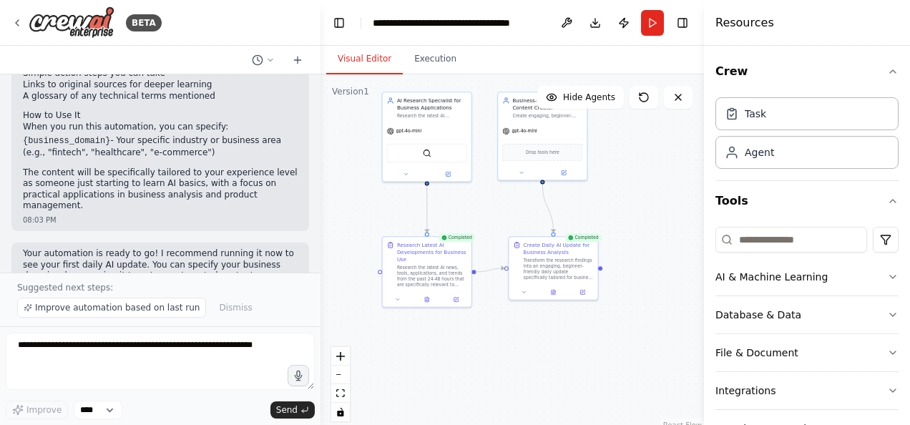
drag, startPoint x: 448, startPoint y: 363, endPoint x: 431, endPoint y: 365, distance: 16.6
click at [431, 365] on div ".deletable-edge-delete-btn { width: 20px; height: 20px; border: 0px solid #ffff…" at bounding box center [511, 253] width 383 height 358
click at [583, 295] on button at bounding box center [586, 290] width 25 height 9
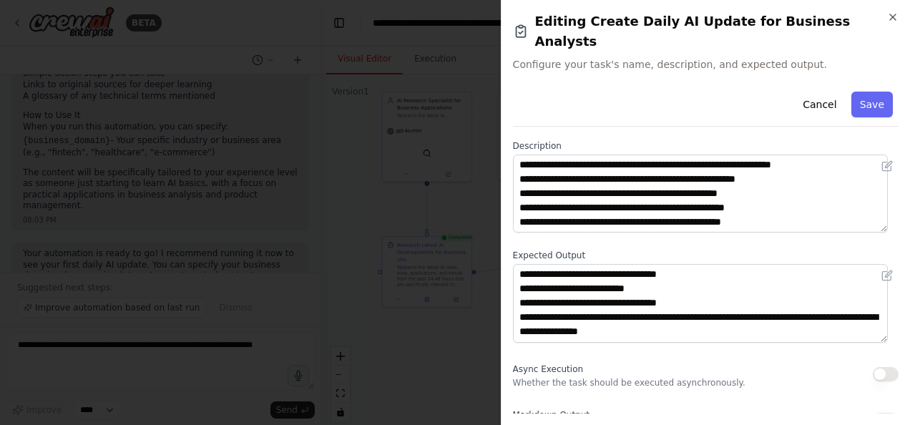
scroll to position [0, 0]
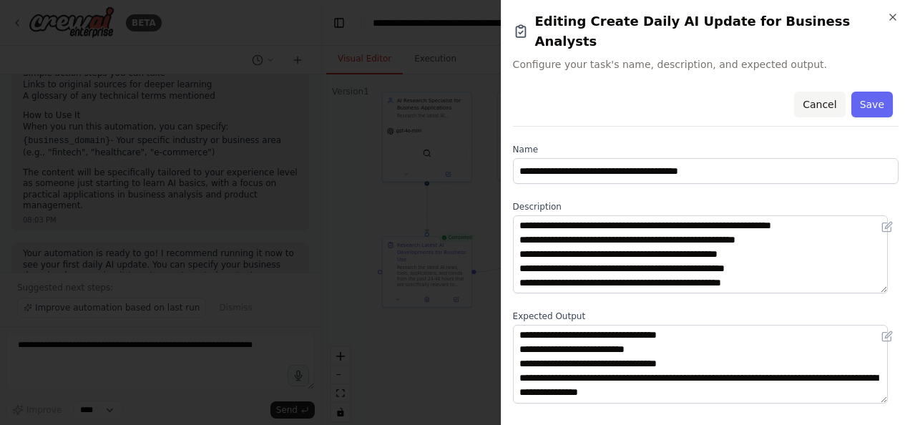
click at [811, 92] on button "Cancel" at bounding box center [819, 105] width 51 height 26
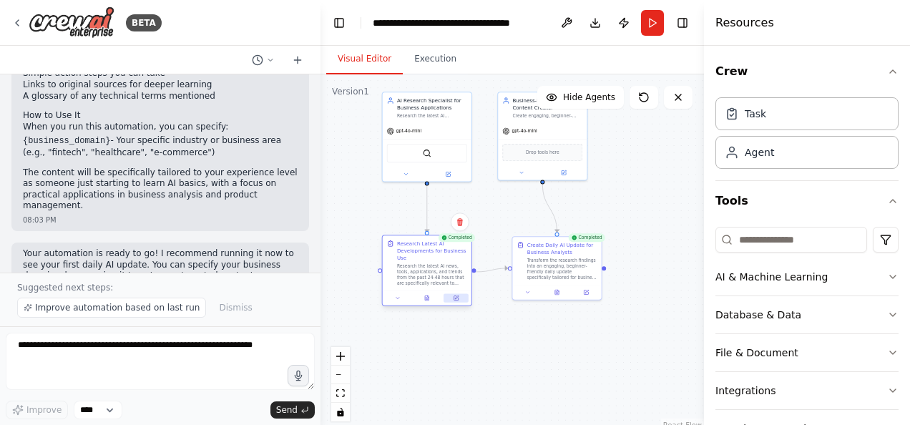
click at [459, 299] on button at bounding box center [455, 298] width 25 height 9
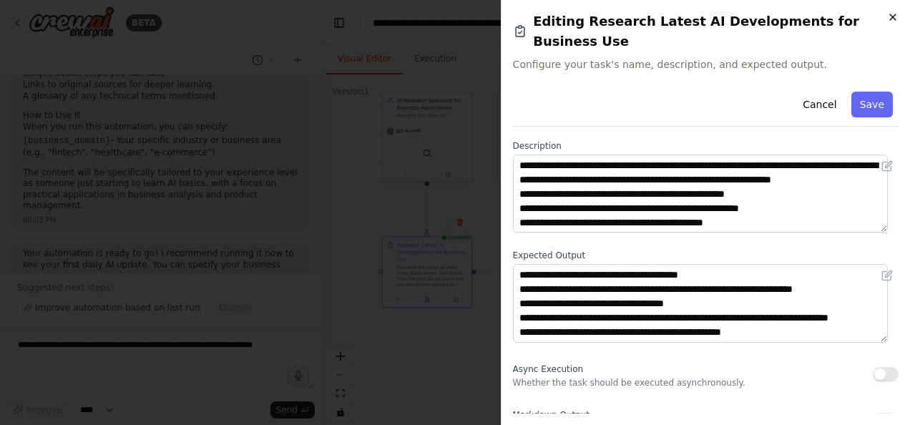
click at [888, 11] on icon "button" at bounding box center [892, 16] width 11 height 11
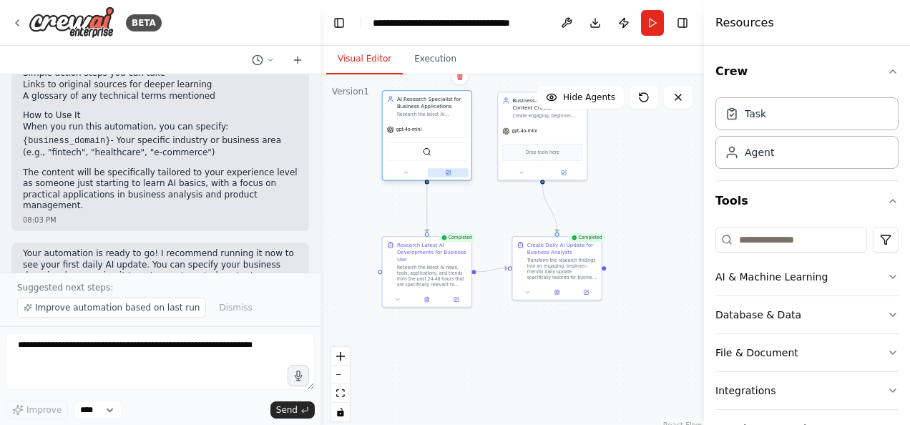
click at [439, 172] on button at bounding box center [448, 172] width 41 height 9
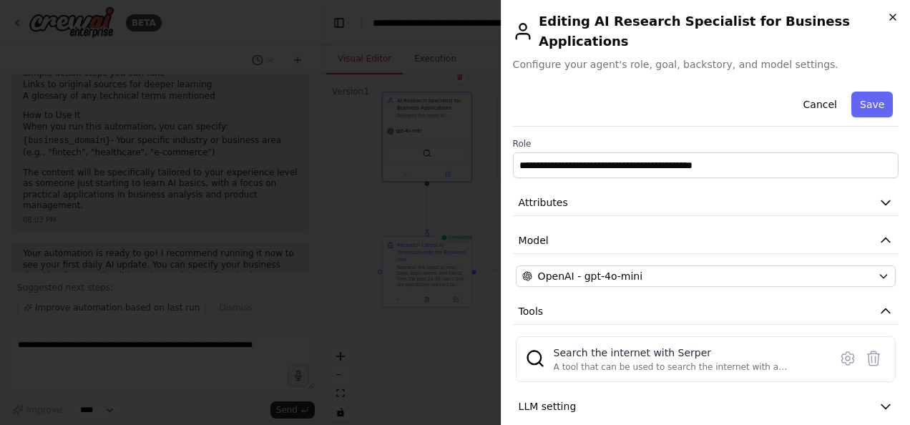
click at [889, 18] on icon "button" at bounding box center [892, 16] width 11 height 11
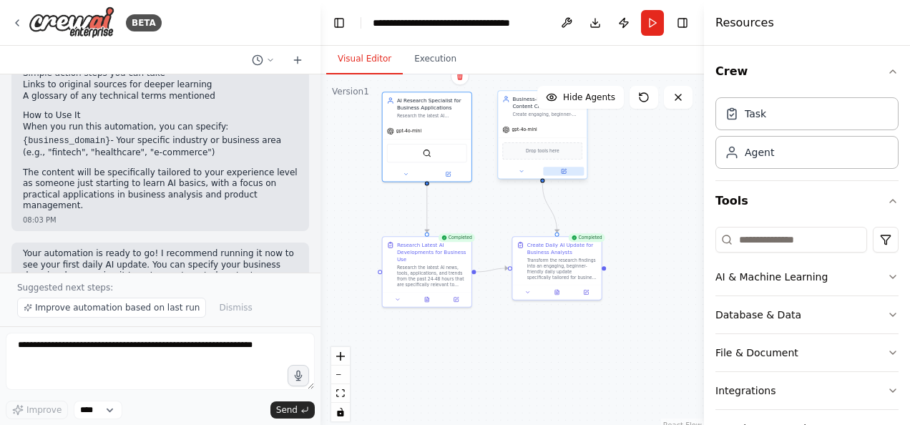
click at [564, 171] on icon at bounding box center [565, 171] width 4 height 4
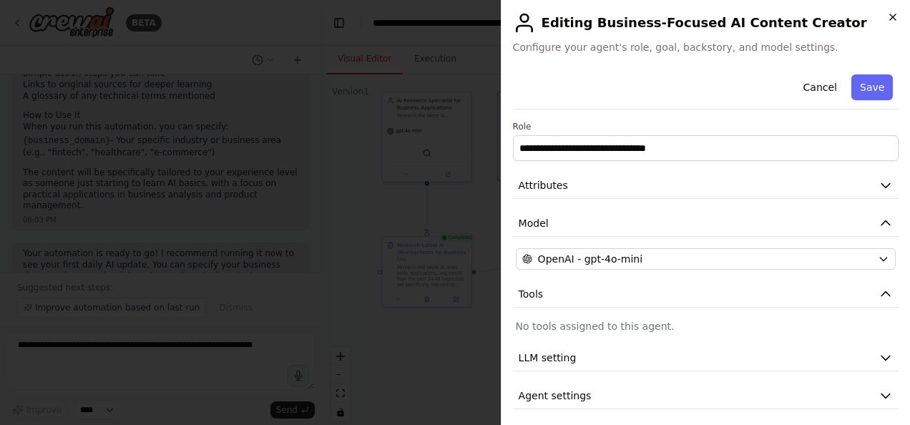
click at [888, 17] on icon "button" at bounding box center [892, 16] width 11 height 11
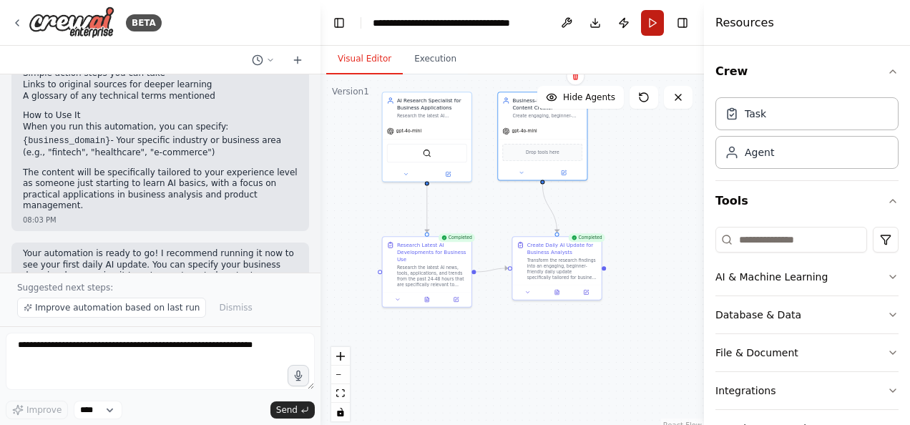
click at [648, 19] on button "Run" at bounding box center [652, 23] width 23 height 26
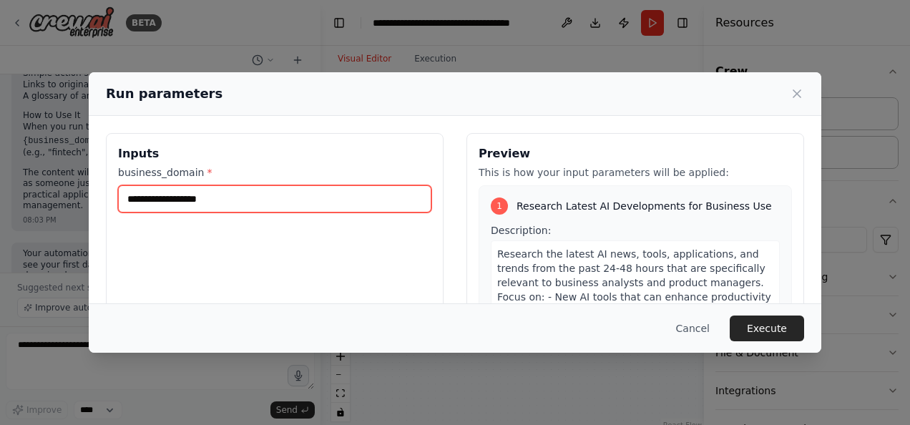
drag, startPoint x: 253, startPoint y: 202, endPoint x: 0, endPoint y: 188, distance: 253.6
click at [0, 188] on html "BETA Develop a crew that creates daily updates on how to use AI to me. I am jus…" at bounding box center [455, 212] width 910 height 425
type input "**********"
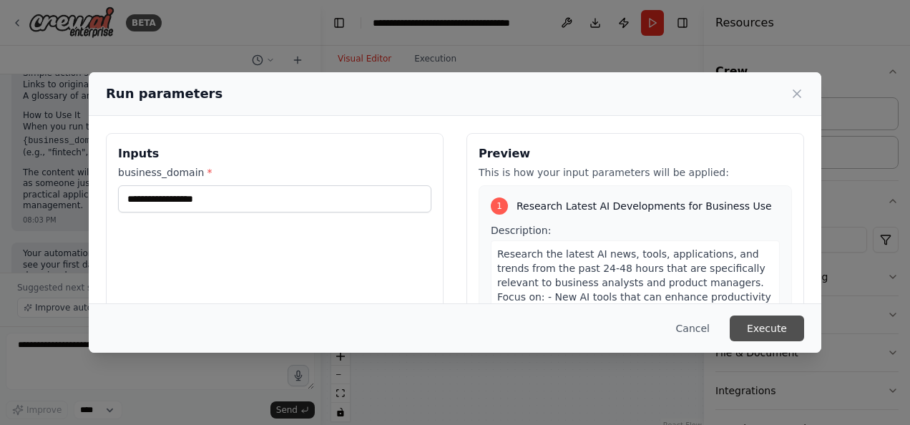
click at [769, 329] on button "Execute" at bounding box center [767, 328] width 74 height 26
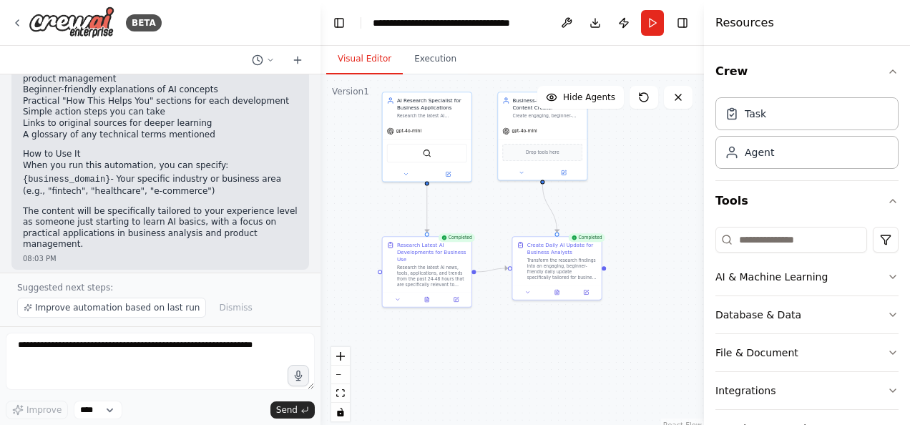
scroll to position [934, 0]
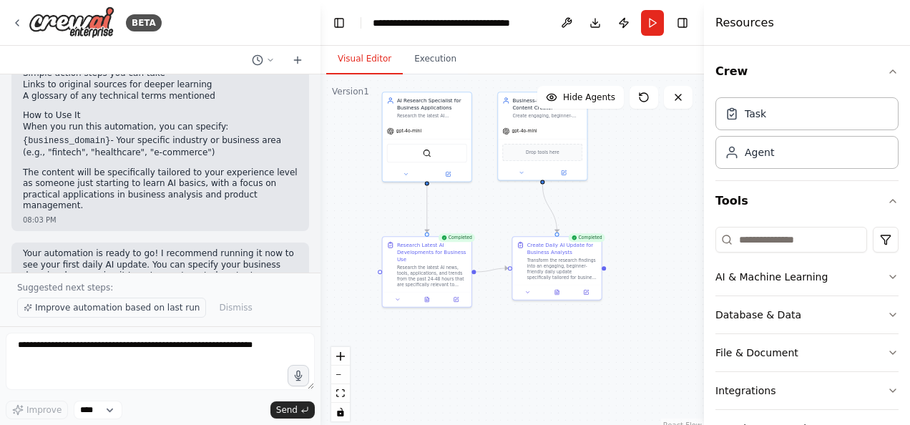
click at [165, 311] on span "Improve automation based on last run" at bounding box center [117, 307] width 165 height 11
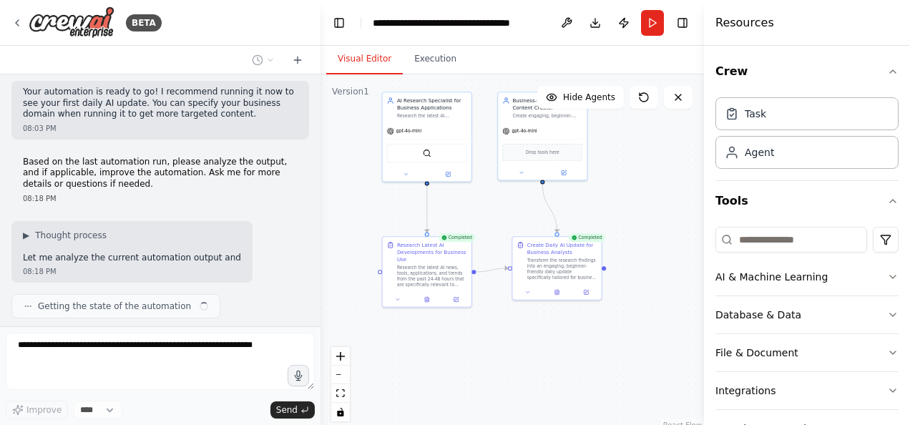
scroll to position [1107, 0]
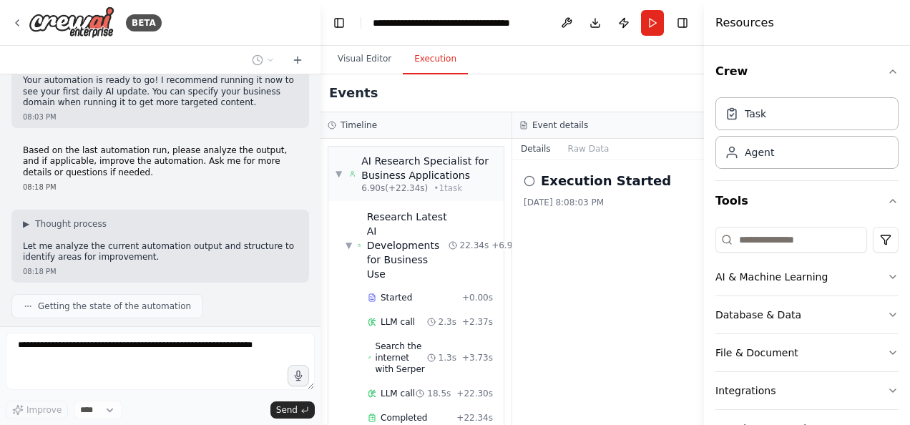
click at [437, 64] on button "Execution" at bounding box center [435, 59] width 65 height 30
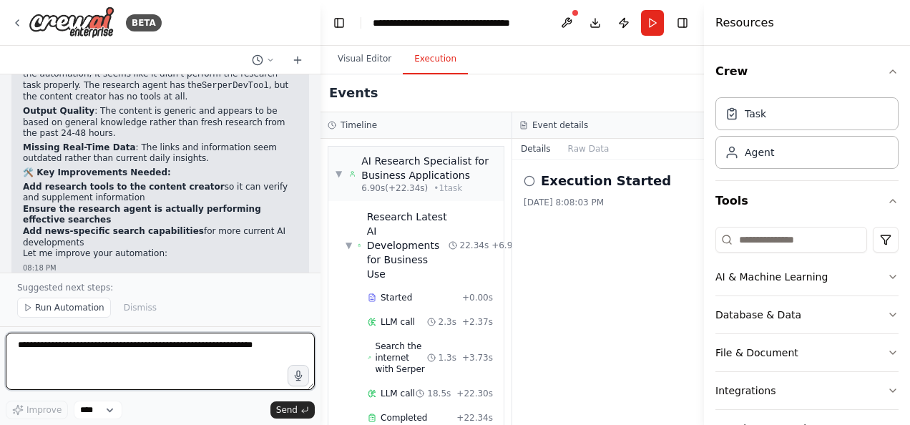
scroll to position [1448, 0]
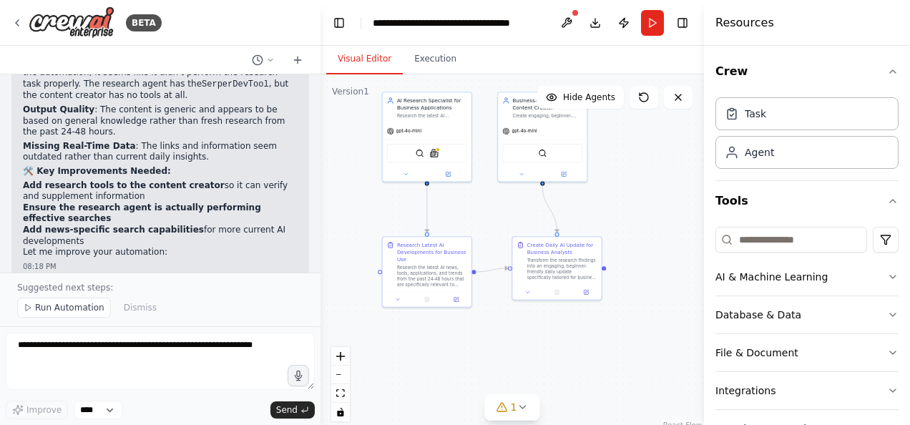
click at [362, 63] on button "Visual Editor" at bounding box center [364, 59] width 77 height 30
click at [456, 303] on div at bounding box center [427, 297] width 89 height 15
click at [458, 300] on button at bounding box center [455, 298] width 25 height 9
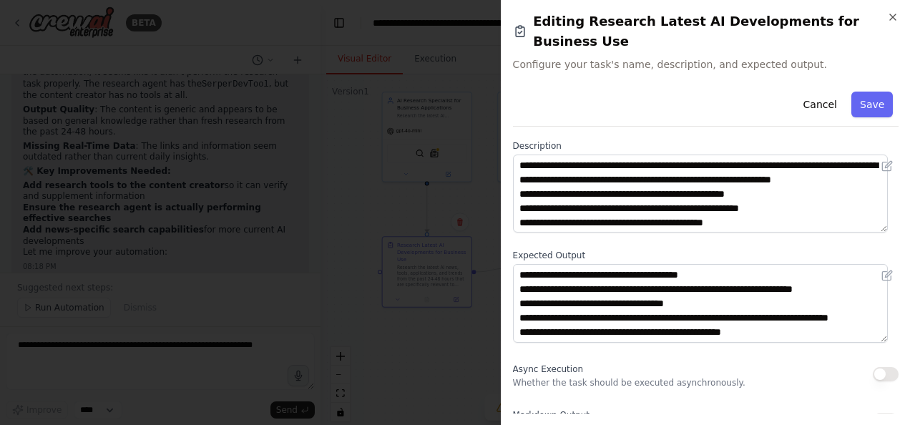
scroll to position [29, 0]
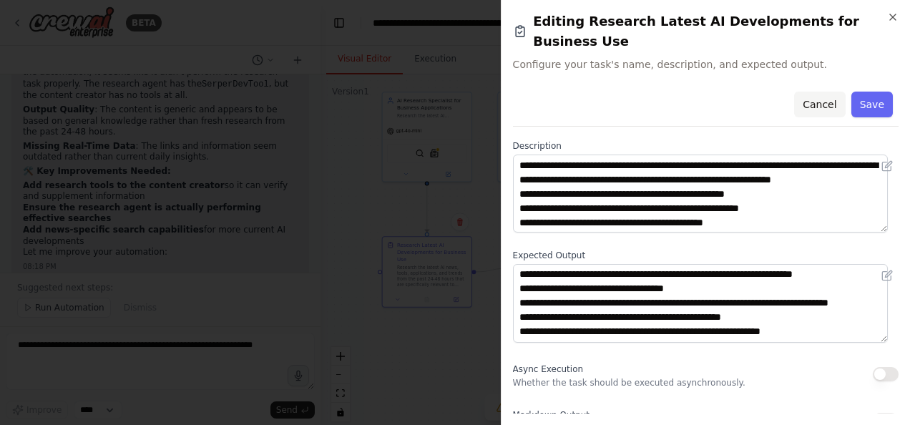
click at [803, 92] on button "Cancel" at bounding box center [819, 105] width 51 height 26
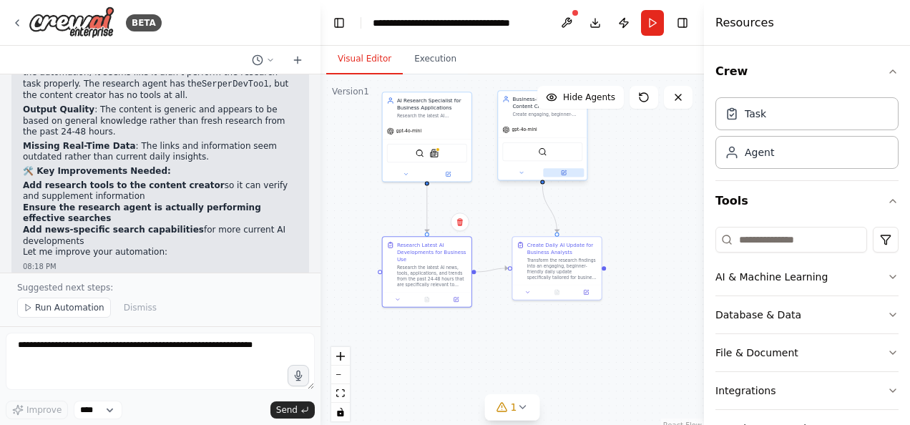
click at [564, 174] on icon at bounding box center [563, 172] width 4 height 4
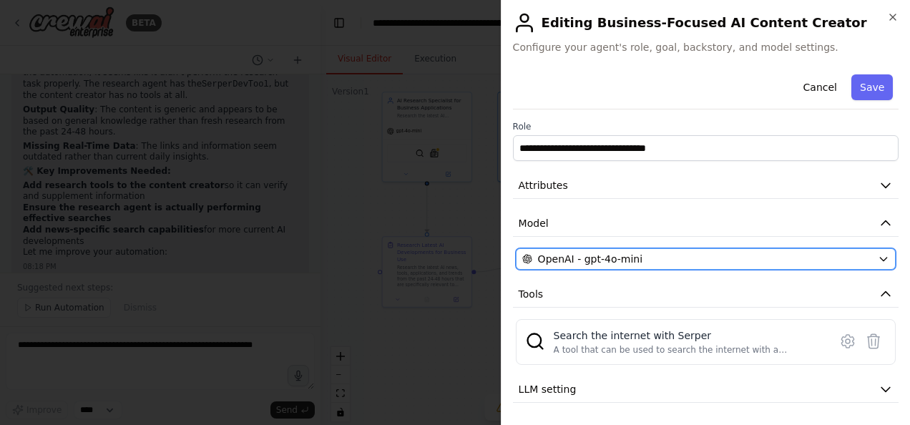
click at [769, 250] on button "OpenAI - gpt-4o-mini" at bounding box center [706, 258] width 380 height 21
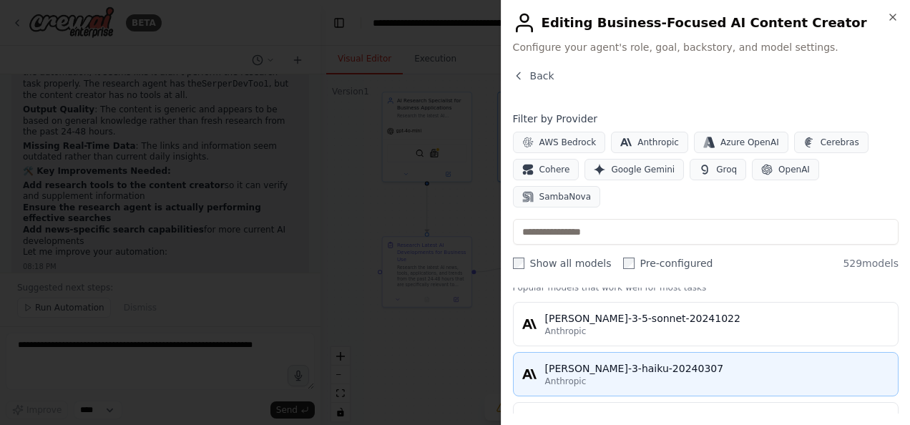
scroll to position [0, 0]
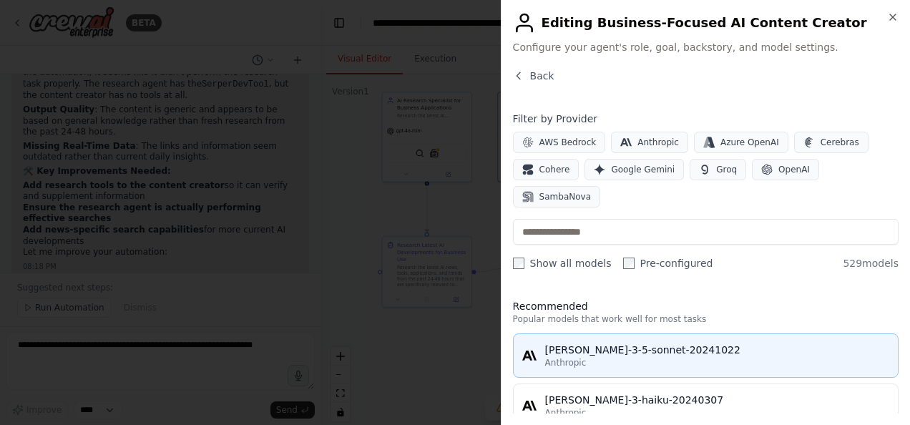
click at [698, 343] on div "[PERSON_NAME]-3-5-sonnet-20241022" at bounding box center [717, 350] width 344 height 14
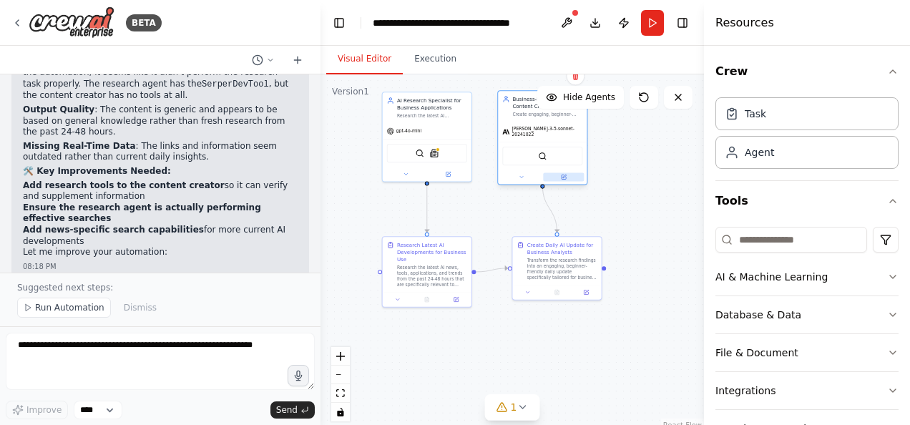
click at [563, 175] on icon at bounding box center [565, 177] width 4 height 4
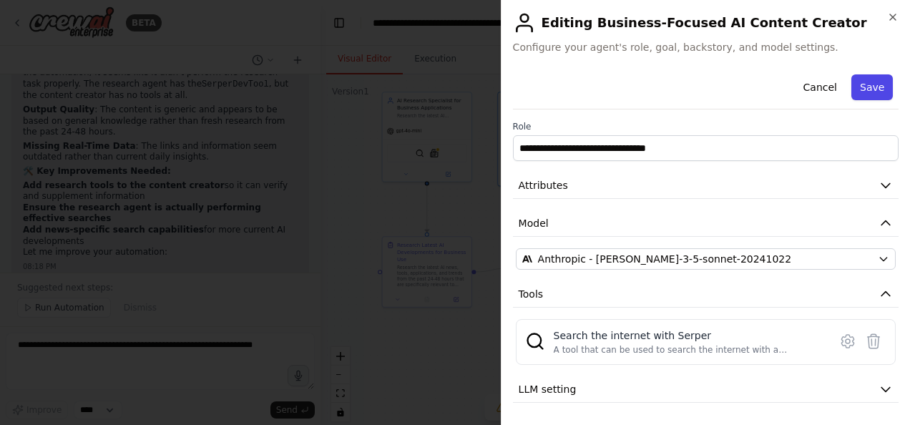
click at [863, 85] on button "Save" at bounding box center [871, 87] width 41 height 26
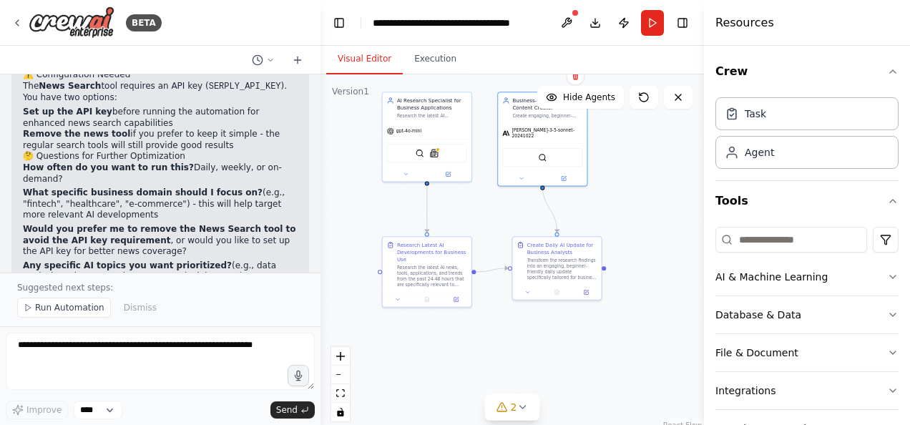
scroll to position [1998, 0]
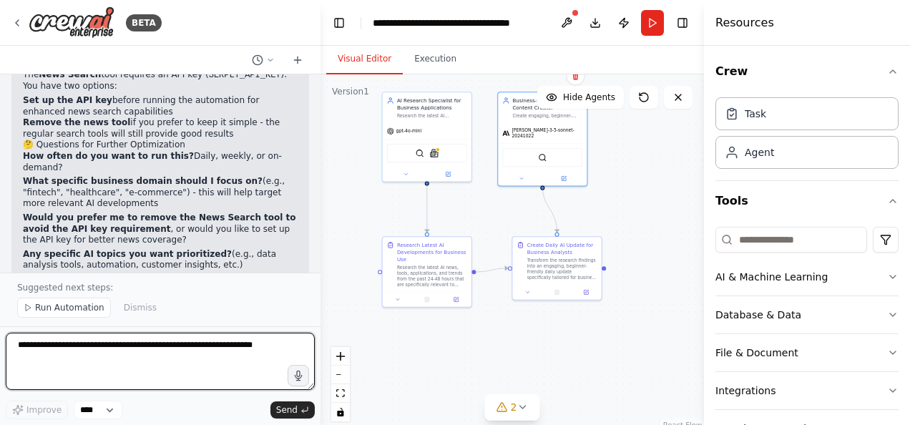
click at [152, 344] on textarea at bounding box center [160, 361] width 309 height 57
type textarea "*"
type textarea "**********"
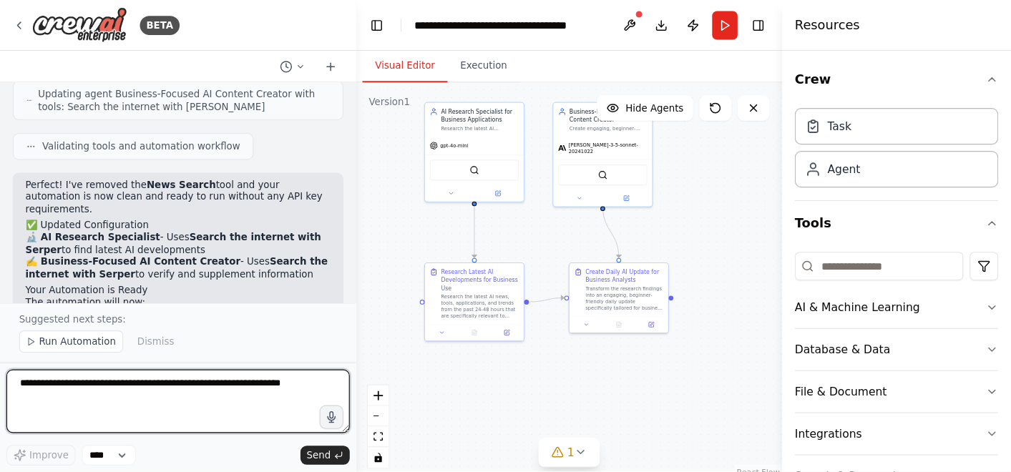
scroll to position [2395, 0]
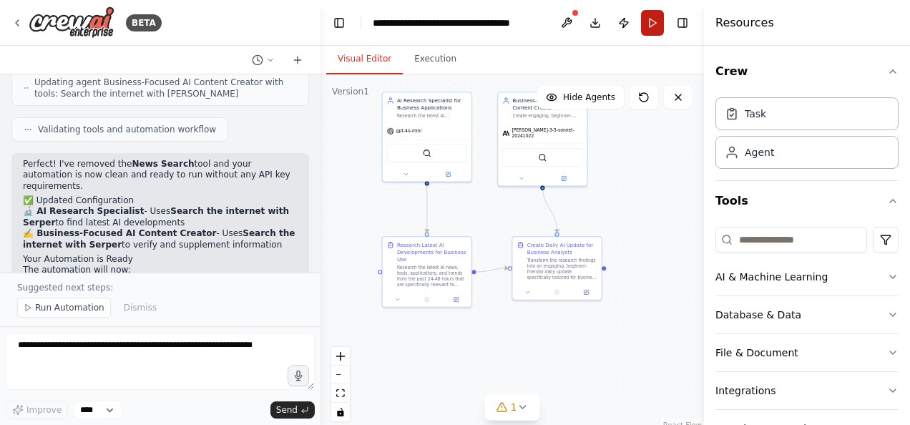
click at [657, 10] on button "Run" at bounding box center [652, 23] width 23 height 26
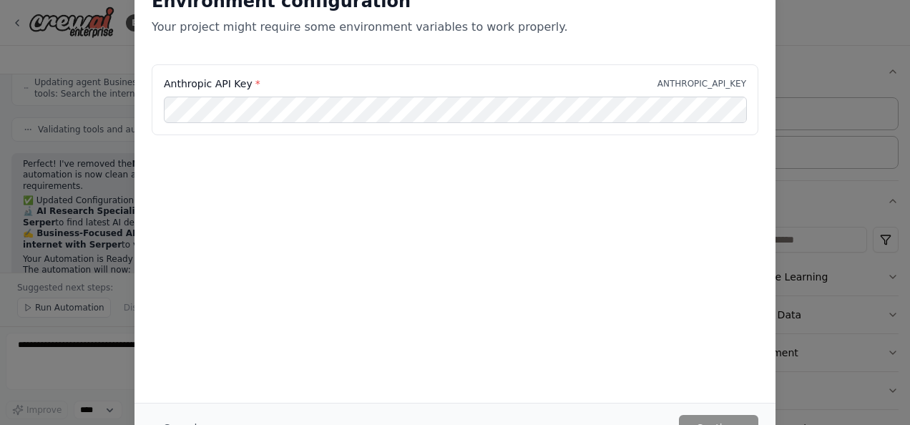
click at [832, 105] on div "Environment configuration Your project might require some environment variables…" at bounding box center [455, 212] width 910 height 425
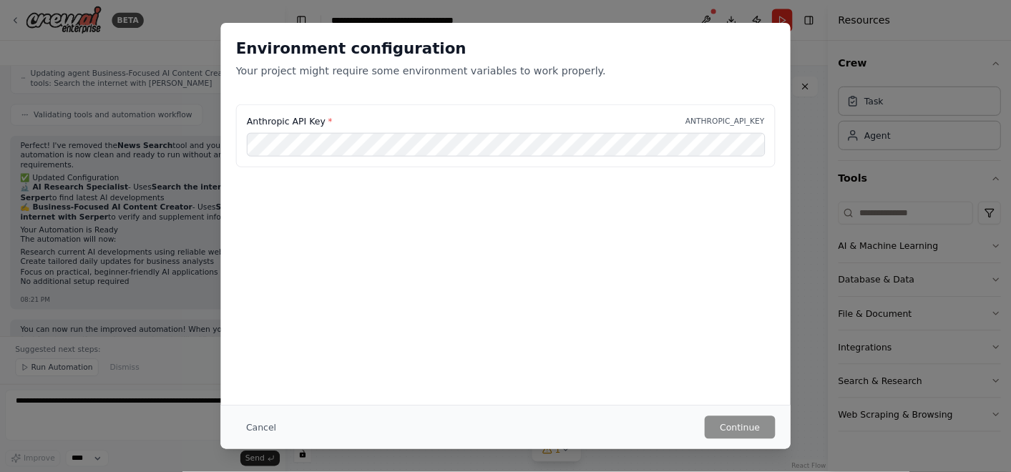
scroll to position [2352, 0]
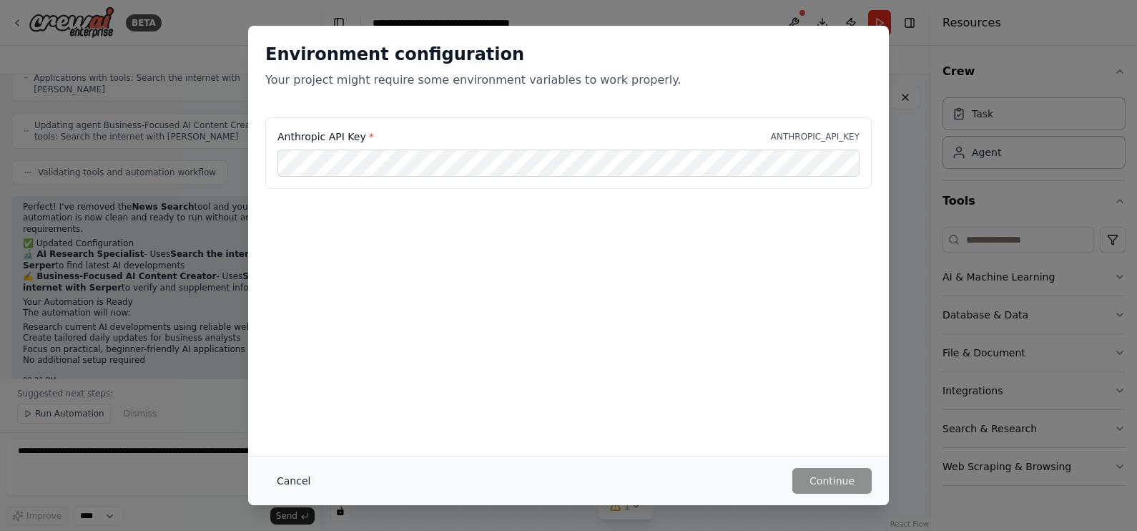
drag, startPoint x: 832, startPoint y: 30, endPoint x: 293, endPoint y: 474, distance: 698.1
click at [293, 424] on button "Cancel" at bounding box center [293, 481] width 57 height 26
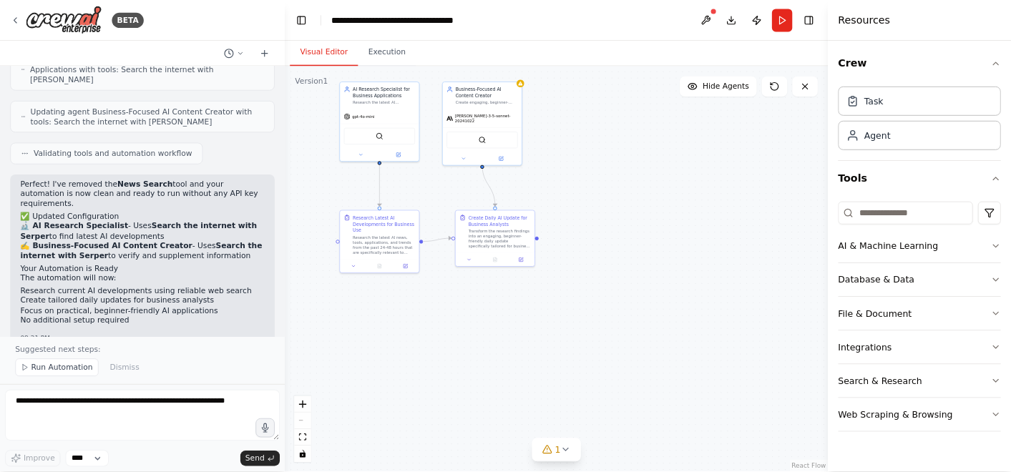
scroll to position [2352, 0]
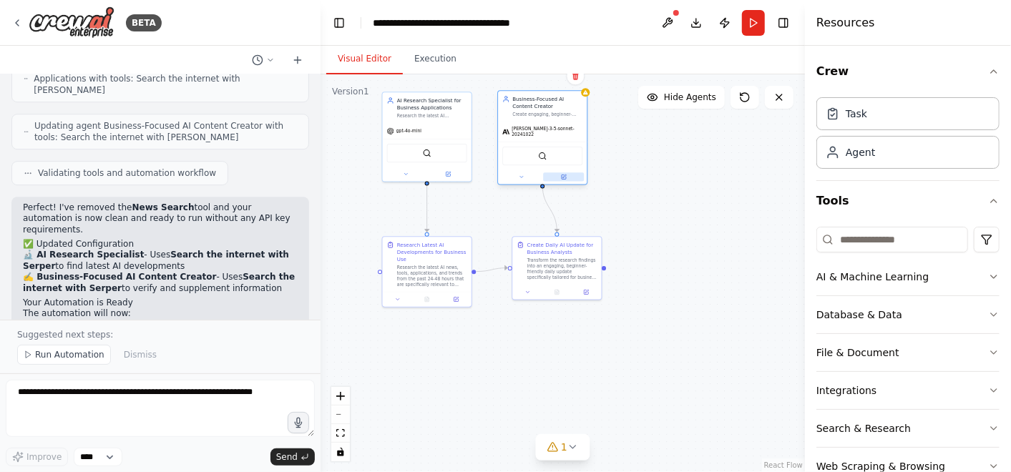
drag, startPoint x: 1084, startPoint y: 1, endPoint x: 561, endPoint y: 173, distance: 550.5
click at [561, 173] on button at bounding box center [563, 176] width 41 height 9
click at [561, 174] on icon at bounding box center [564, 177] width 6 height 6
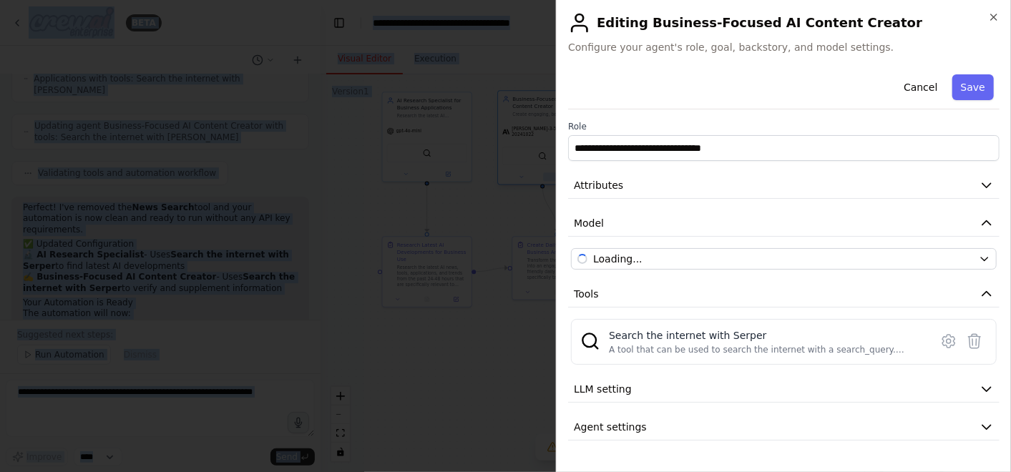
click at [561, 173] on body "BETA Develop a crew that creates daily updates on how to use AI to me. I am jus…" at bounding box center [505, 236] width 1011 height 472
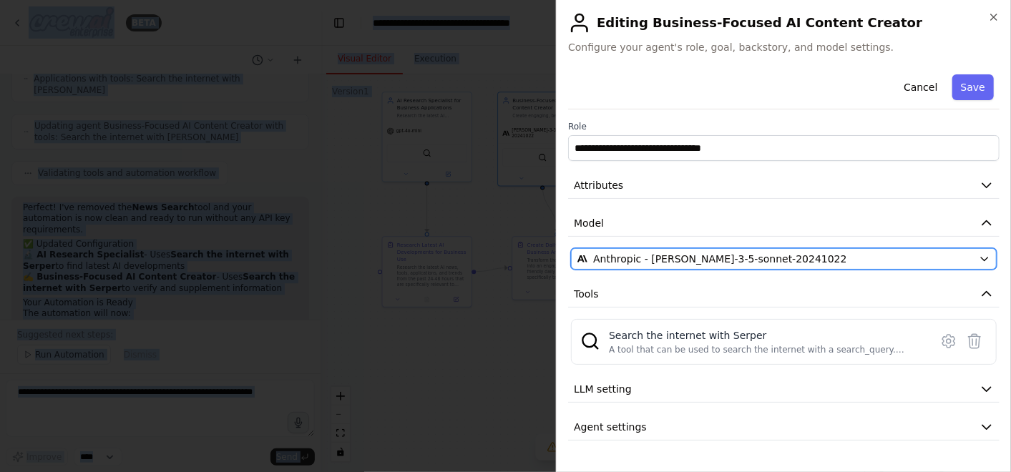
drag, startPoint x: 561, startPoint y: 173, endPoint x: 676, endPoint y: 268, distance: 149.4
click at [676, 268] on button "Anthropic - [PERSON_NAME]-3-5-sonnet-20241022" at bounding box center [784, 258] width 426 height 21
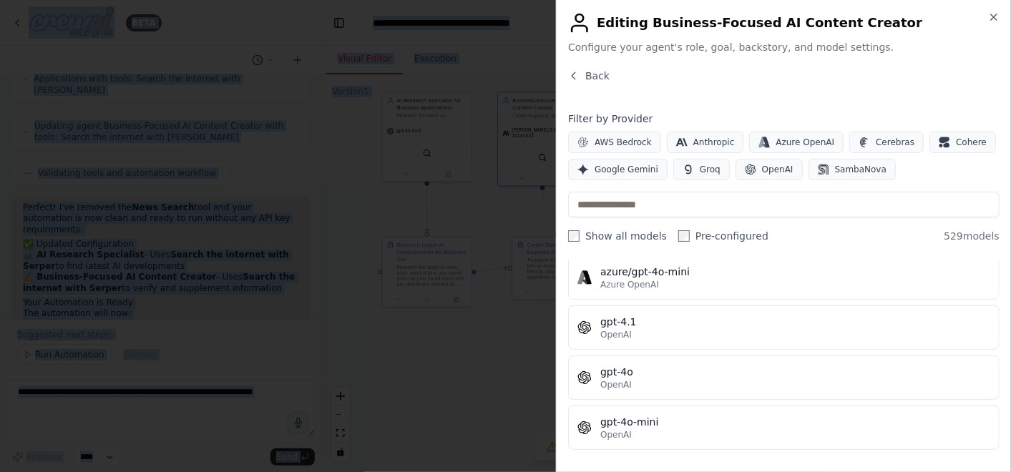
scroll to position [202, 0]
click at [676, 413] on div "gpt-4o-mini" at bounding box center [795, 420] width 390 height 14
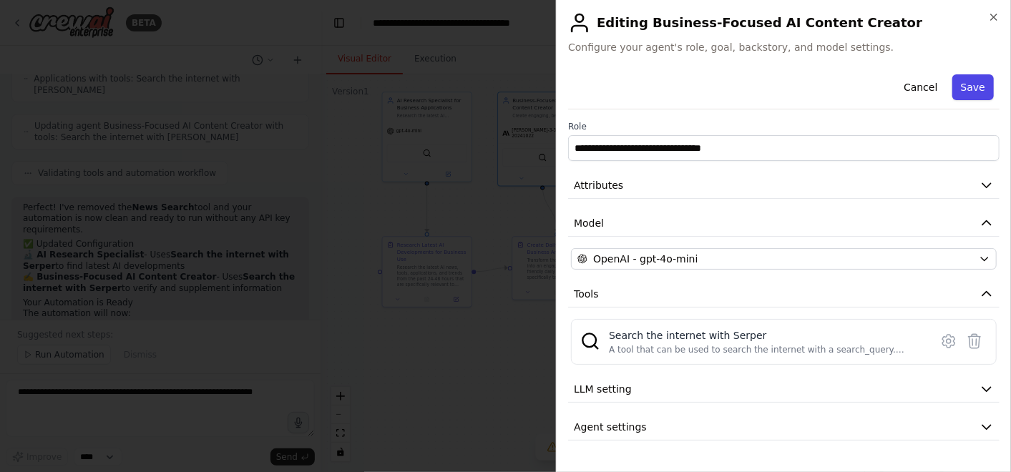
click at [909, 92] on button "Save" at bounding box center [972, 87] width 41 height 26
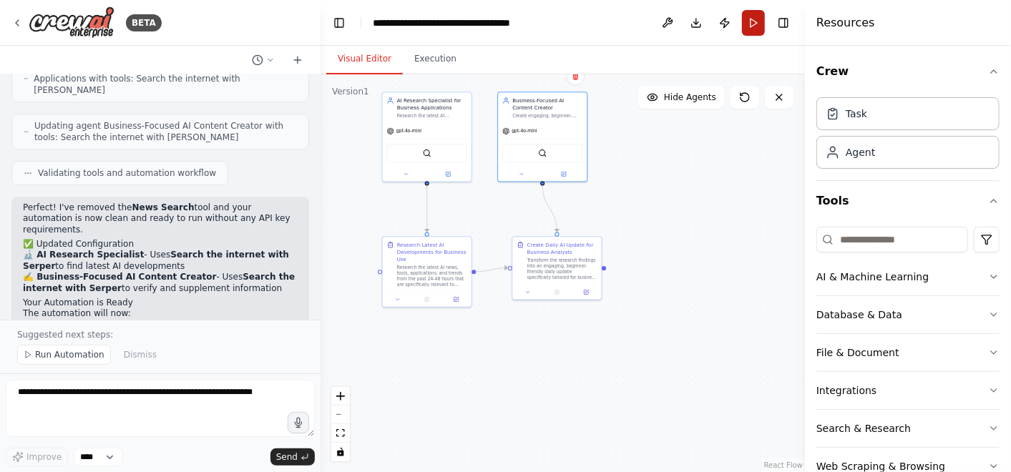
click at [756, 21] on button "Run" at bounding box center [753, 23] width 23 height 26
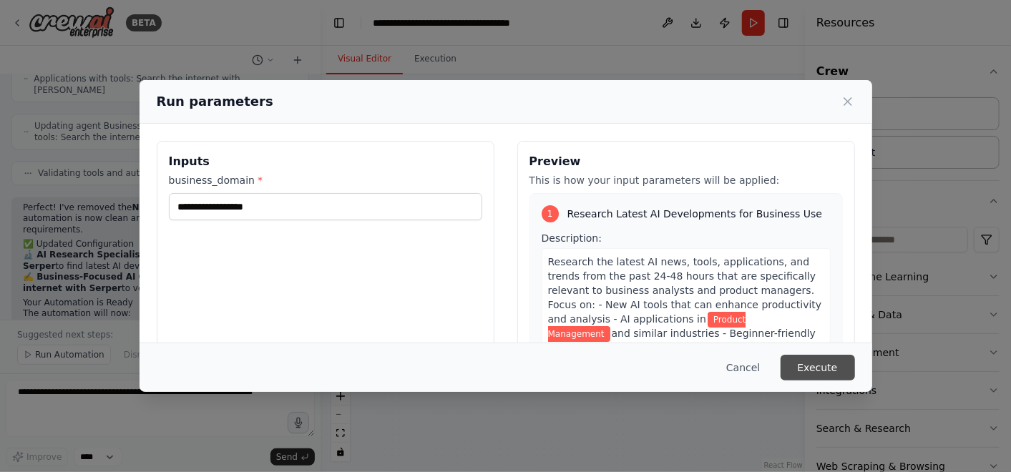
click at [815, 370] on button "Execute" at bounding box center [817, 368] width 74 height 26
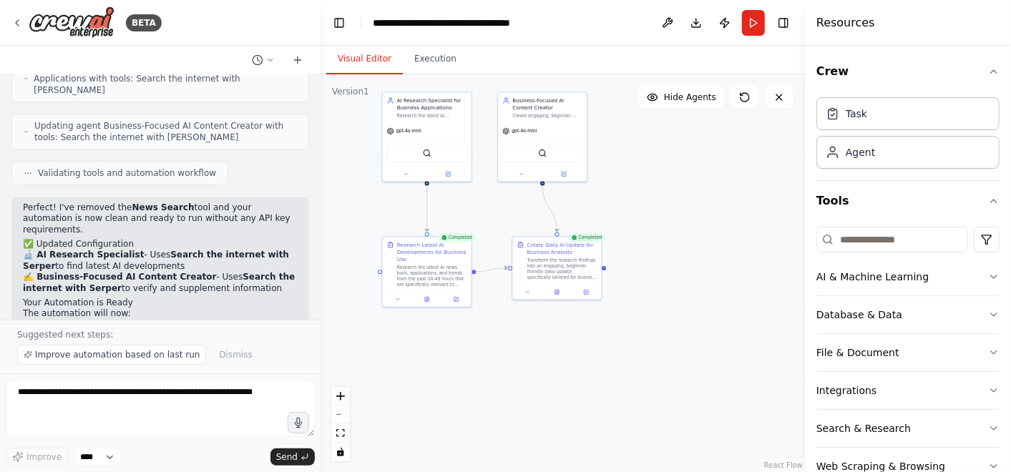
scroll to position [2395, 0]
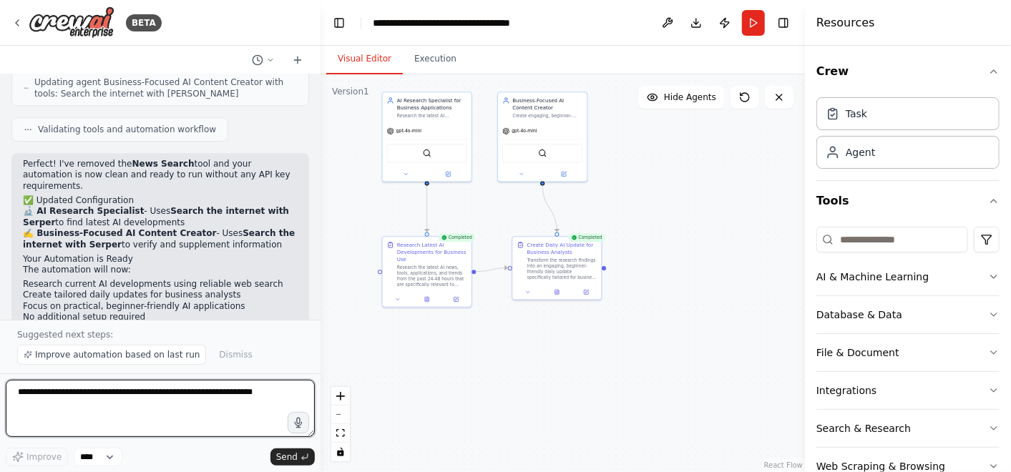
click at [129, 405] on textarea at bounding box center [160, 408] width 309 height 57
type textarea "**********"
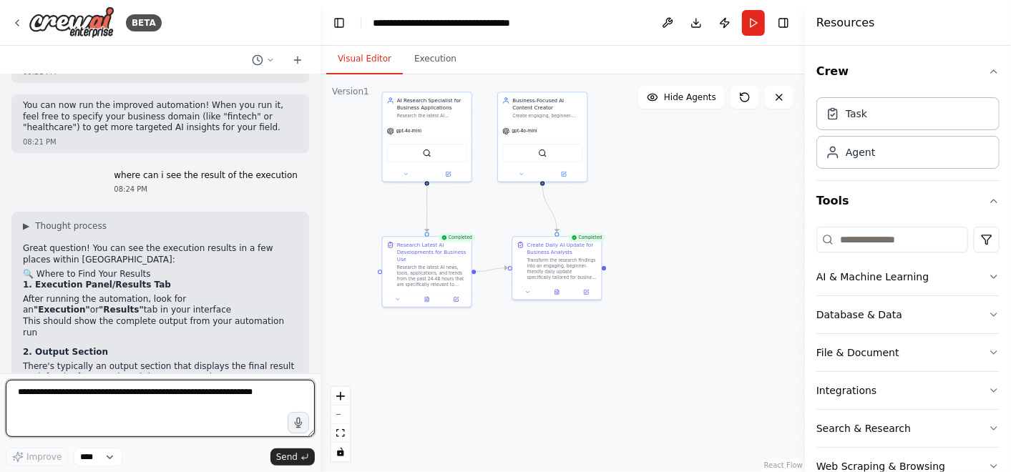
scroll to position [2660, 0]
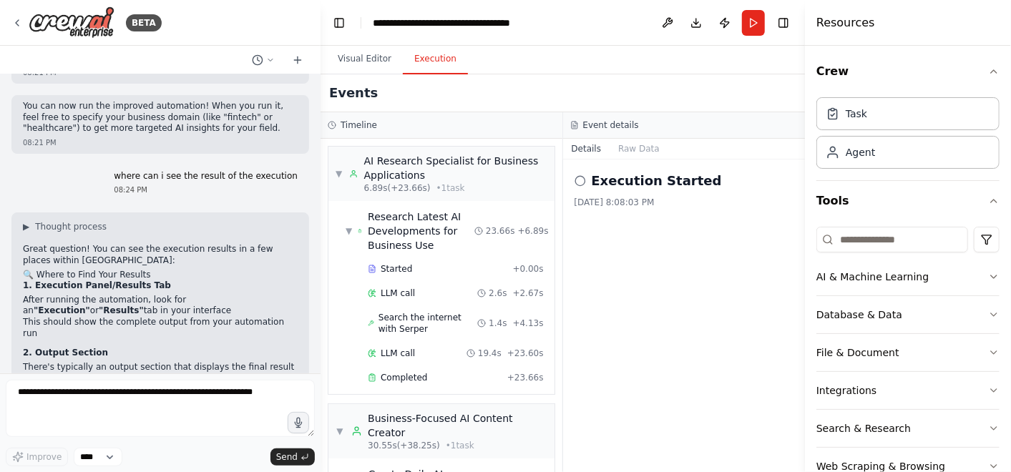
click at [416, 57] on button "Execution" at bounding box center [435, 59] width 65 height 30
click at [339, 175] on span "▼" at bounding box center [338, 173] width 6 height 11
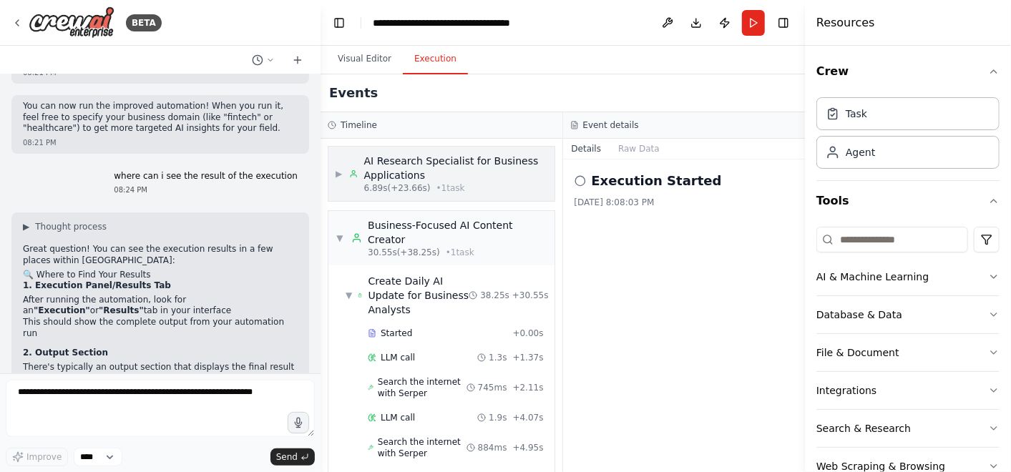
click at [339, 175] on span "▶" at bounding box center [338, 173] width 6 height 11
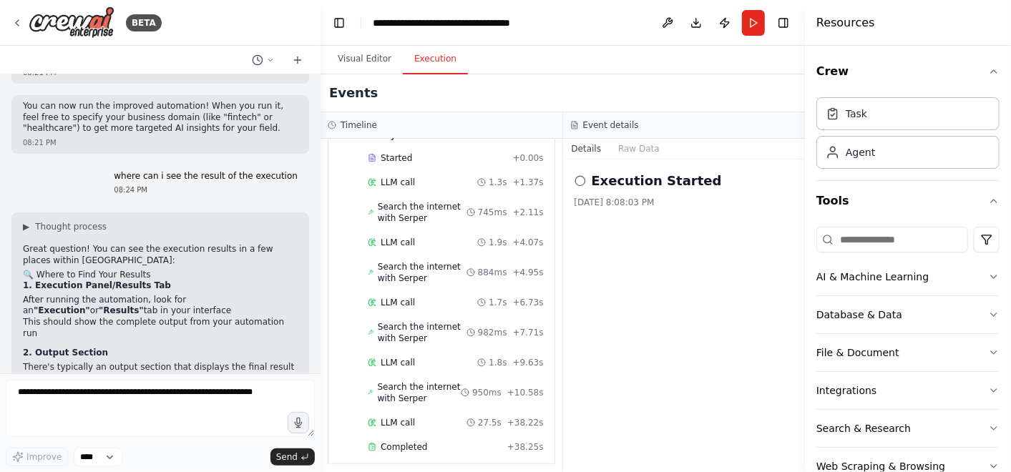
scroll to position [0, 0]
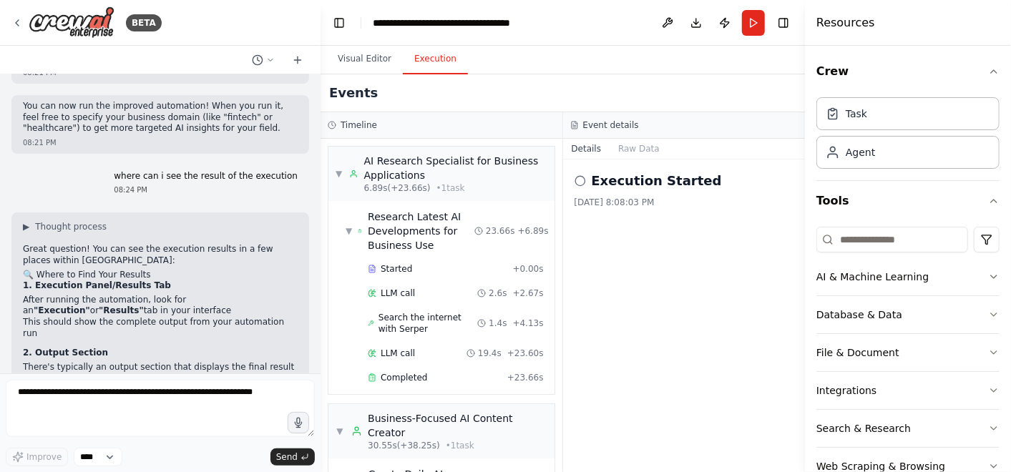
click at [582, 173] on div "Execution Started" at bounding box center [684, 181] width 220 height 20
click at [581, 177] on icon at bounding box center [579, 180] width 11 height 11
click at [353, 229] on div "▼ Research Latest AI Developments for Business Use" at bounding box center [409, 231] width 129 height 43
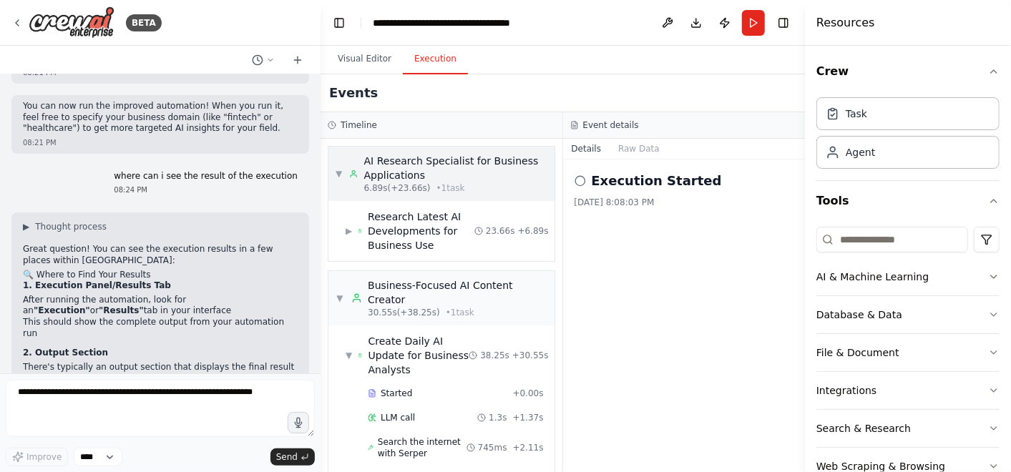
click at [337, 172] on span "▼" at bounding box center [338, 173] width 6 height 11
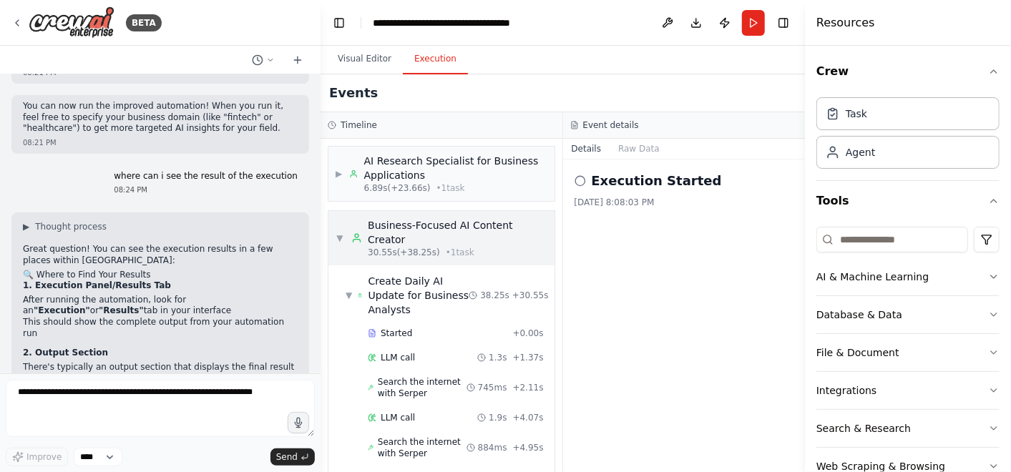
click at [342, 232] on span "▼" at bounding box center [339, 237] width 9 height 11
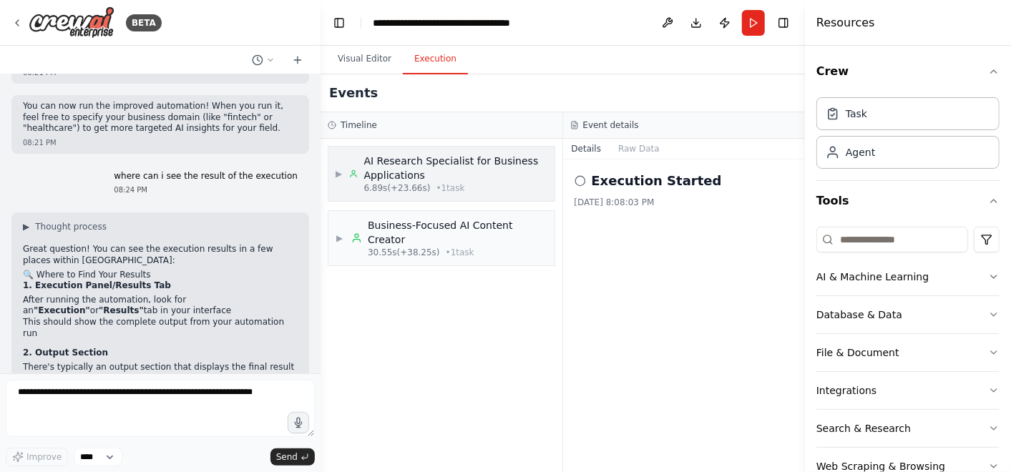
click at [338, 165] on div "▶ AI Research Specialist for Business Applications 6.89s (+23.66s) • 1 task" at bounding box center [441, 174] width 212 height 40
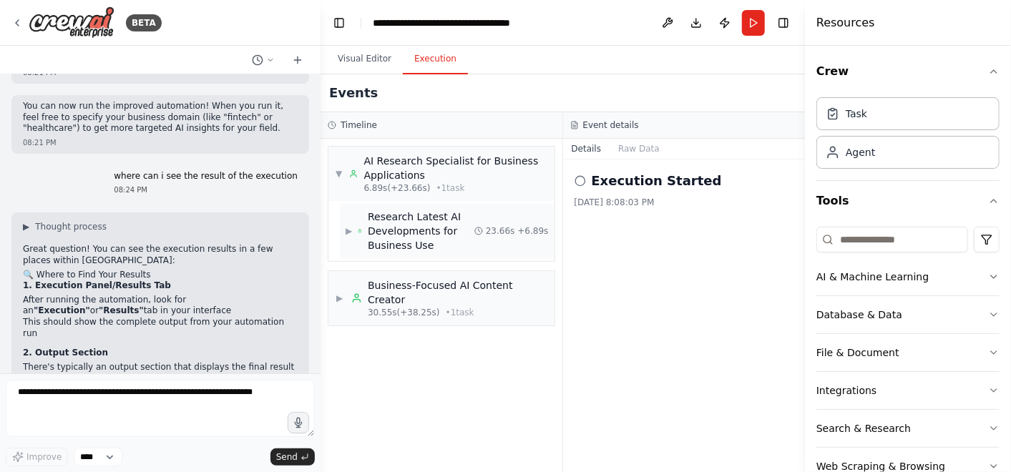
click at [351, 226] on span "▶" at bounding box center [348, 230] width 6 height 11
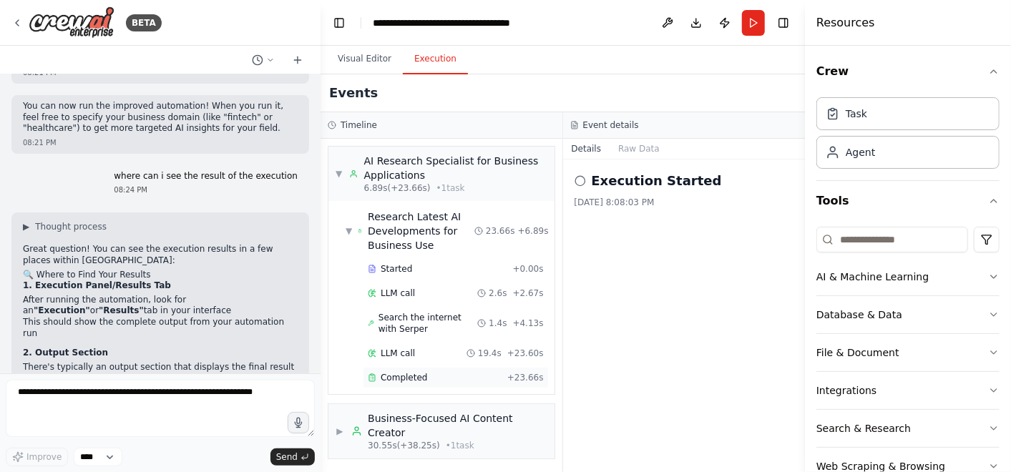
click at [401, 372] on span "Completed" at bounding box center [404, 377] width 46 height 11
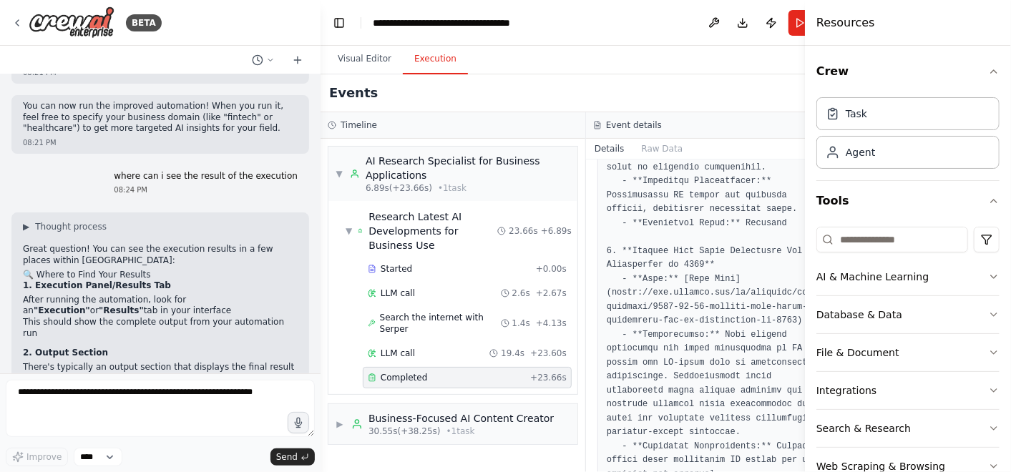
scroll to position [602, 0]
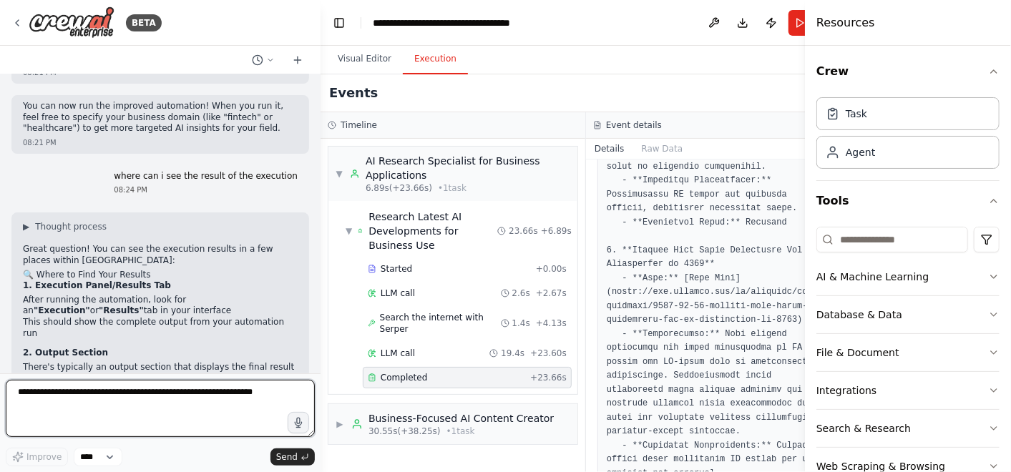
click at [217, 401] on textarea at bounding box center [160, 408] width 309 height 57
type textarea "**********"
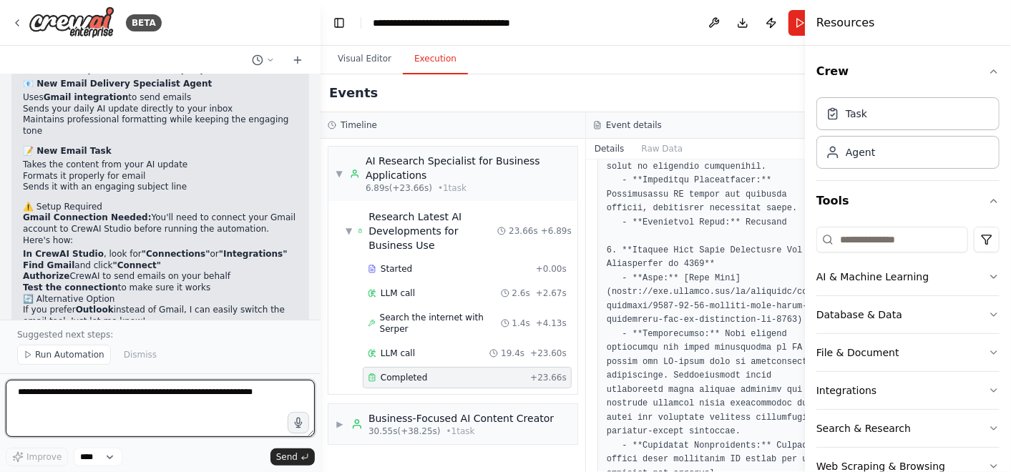
scroll to position [3880, 0]
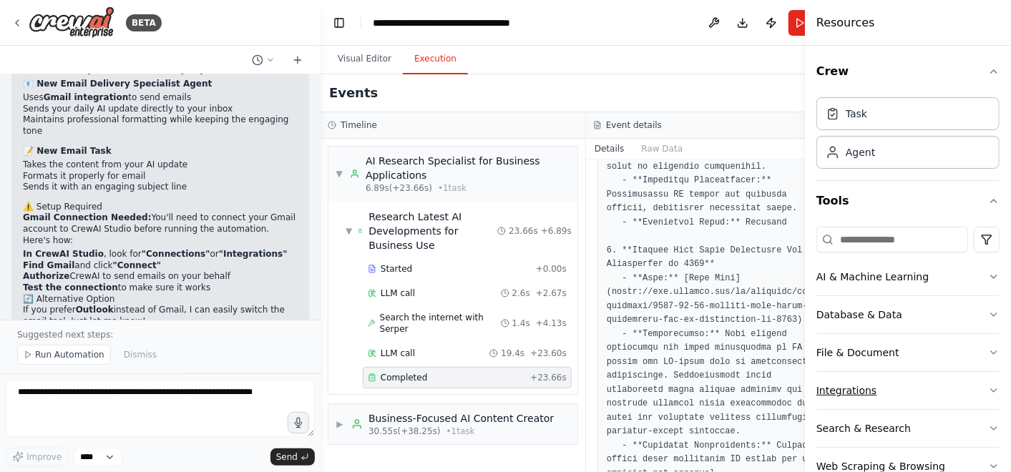
click at [883, 391] on button "Integrations" at bounding box center [907, 390] width 183 height 37
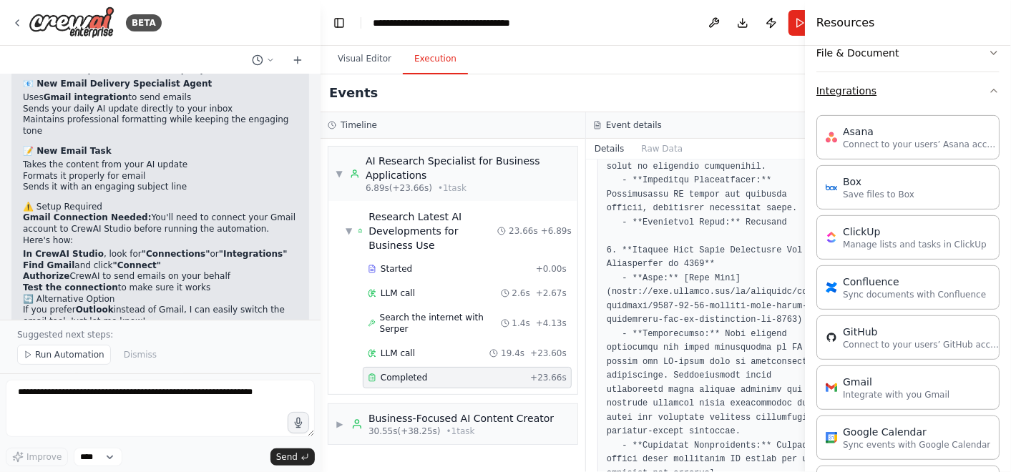
scroll to position [341, 0]
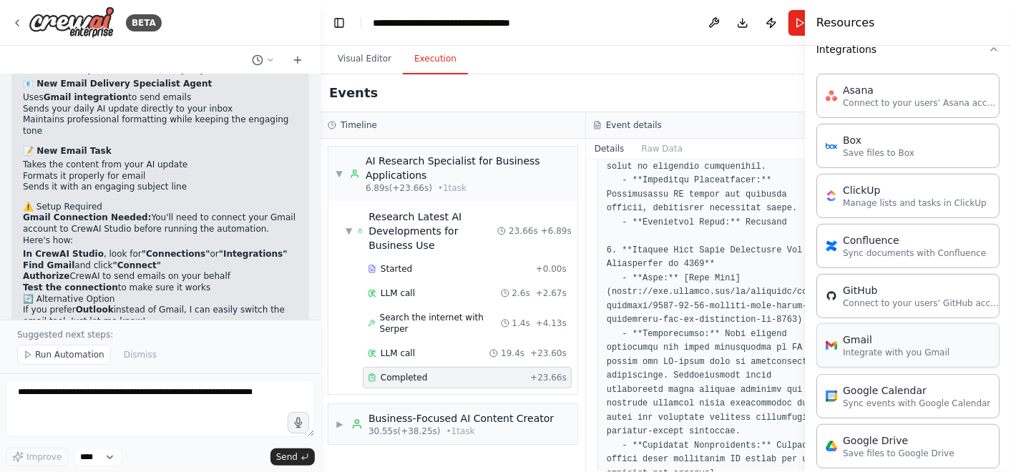
click at [897, 347] on p "Integrate with you Gmail" at bounding box center [896, 352] width 107 height 11
click at [867, 357] on div "Gmail Integrate with you Gmail" at bounding box center [907, 345] width 183 height 44
click at [909, 339] on div "Gmail" at bounding box center [896, 340] width 107 height 14
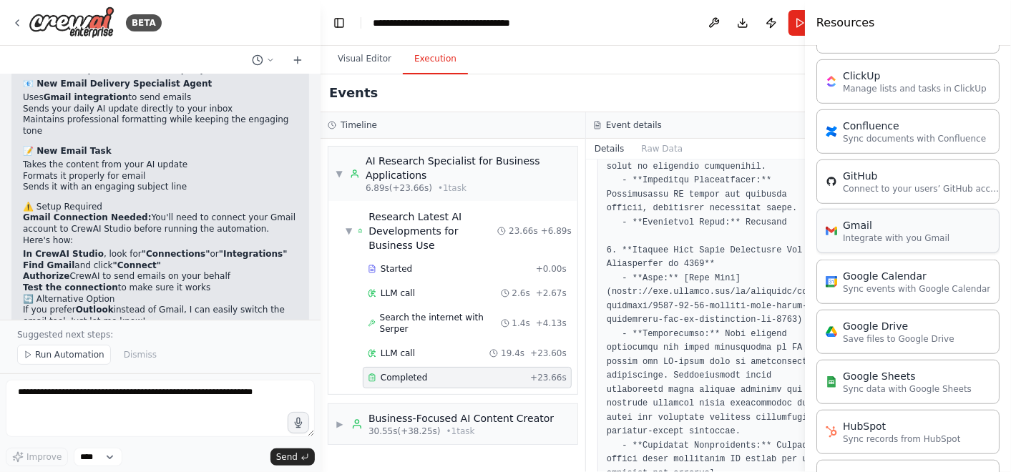
scroll to position [484, 0]
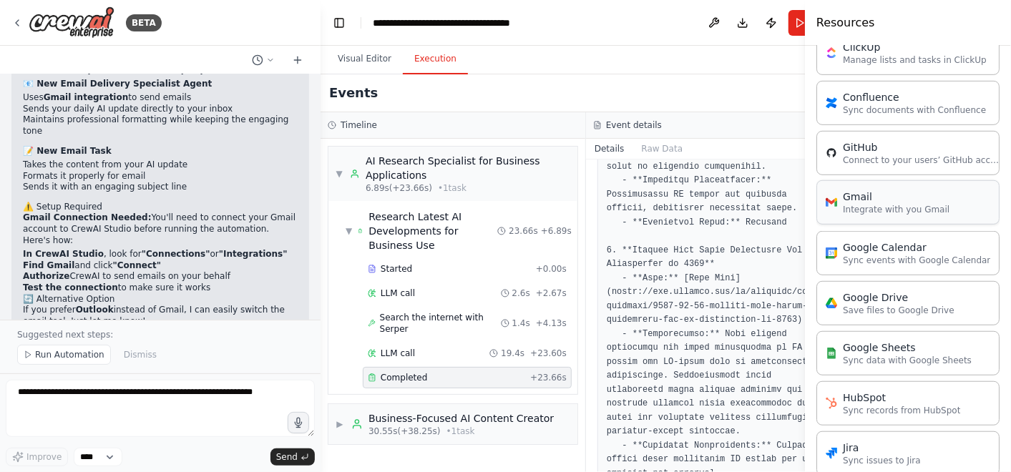
drag, startPoint x: 900, startPoint y: 212, endPoint x: 946, endPoint y: 195, distance: 48.6
click at [909, 195] on div "Gmail Integrate with you Gmail" at bounding box center [907, 202] width 183 height 44
click at [831, 215] on div "Gmail Integrate with you Gmail" at bounding box center [907, 202] width 183 height 44
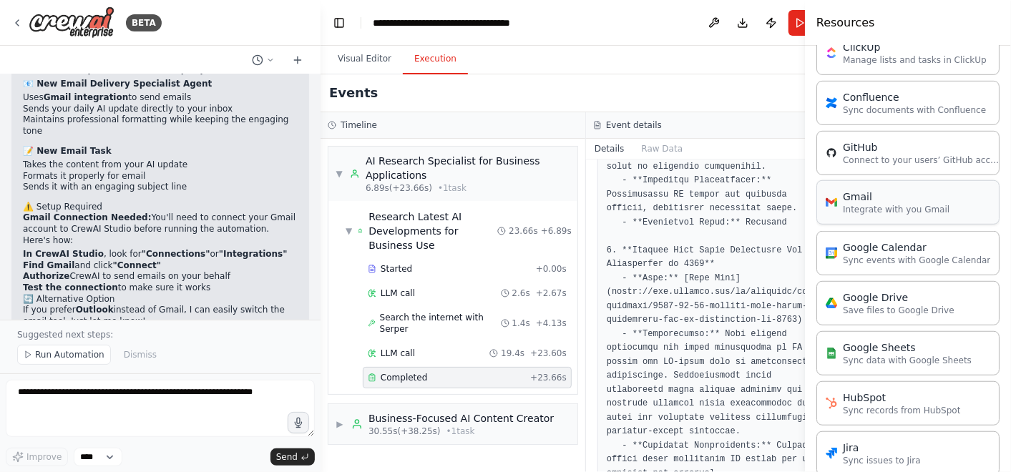
click at [831, 215] on div "Gmail Integrate with you Gmail" at bounding box center [907, 202] width 183 height 44
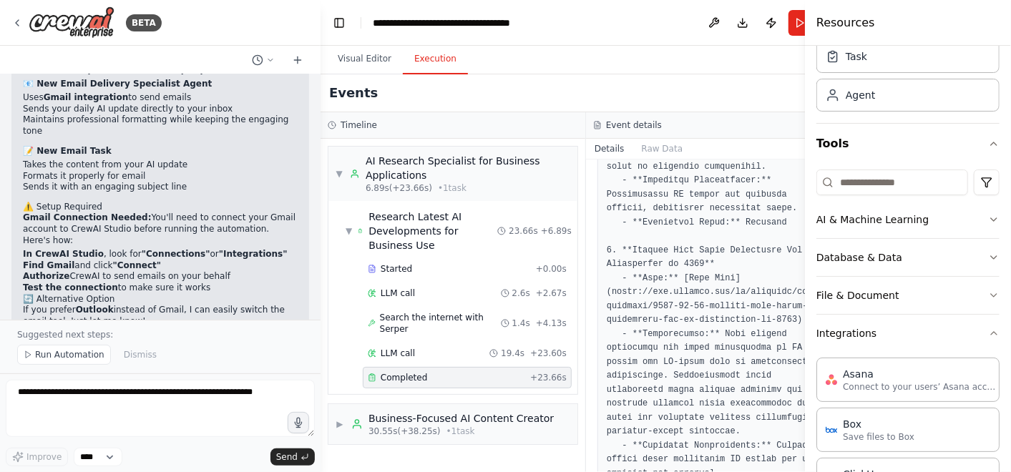
scroll to position [0, 0]
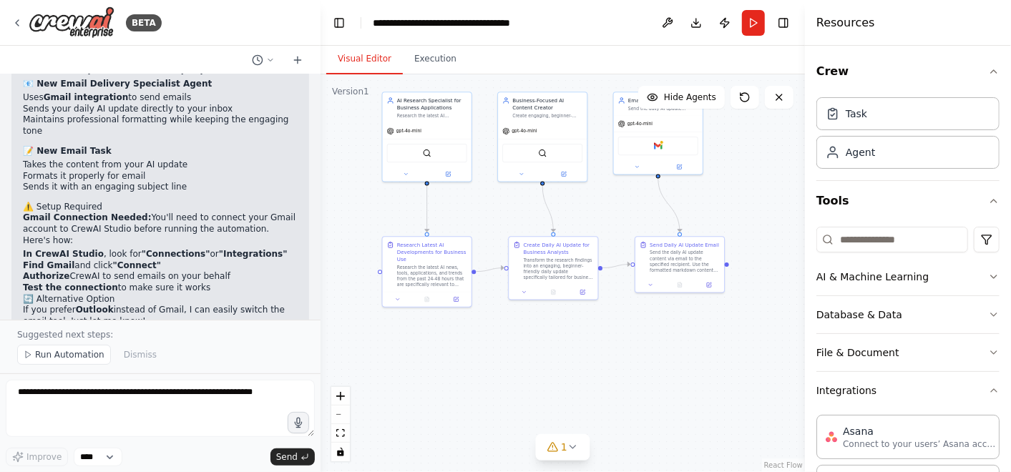
click at [366, 54] on button "Visual Editor" at bounding box center [364, 59] width 77 height 30
click at [682, 167] on button at bounding box center [679, 165] width 41 height 9
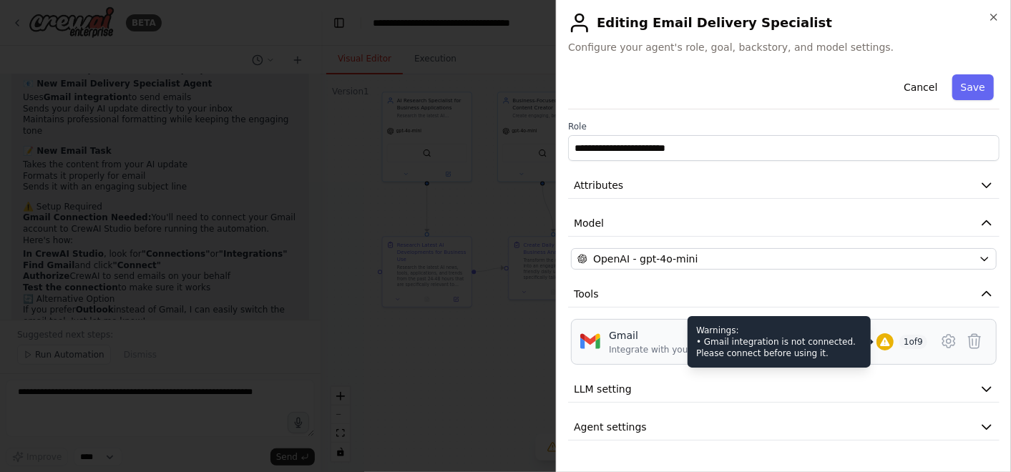
click at [880, 337] on icon at bounding box center [884, 341] width 11 height 11
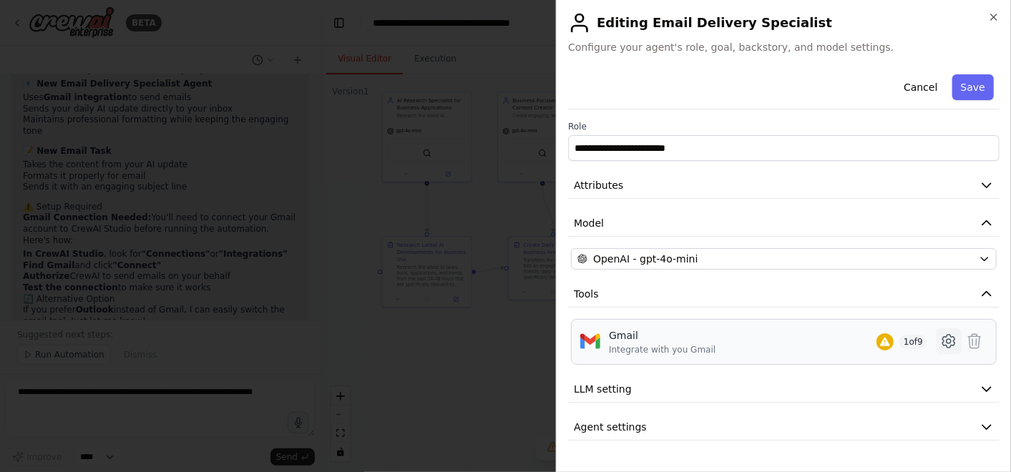
click at [909, 335] on icon at bounding box center [948, 341] width 17 height 17
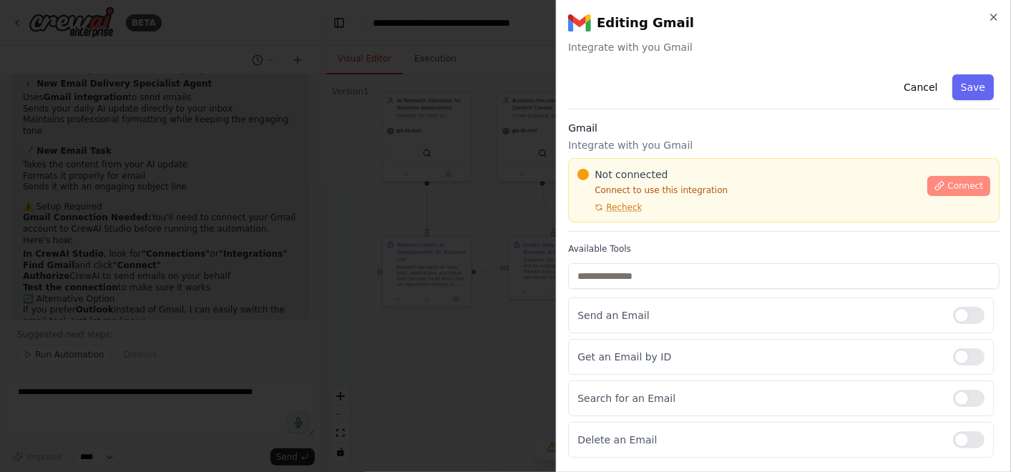
click at [909, 185] on span "Connect" at bounding box center [965, 185] width 36 height 11
click at [909, 187] on span "Connect" at bounding box center [965, 185] width 36 height 11
click at [666, 121] on h3 "Gmail" at bounding box center [783, 128] width 431 height 14
click at [637, 116] on div "Cancel Save Gmail Integrate with you Gmail Not connected Connect to use this in…" at bounding box center [783, 367] width 431 height 597
click at [624, 122] on h3 "Gmail" at bounding box center [783, 128] width 431 height 14
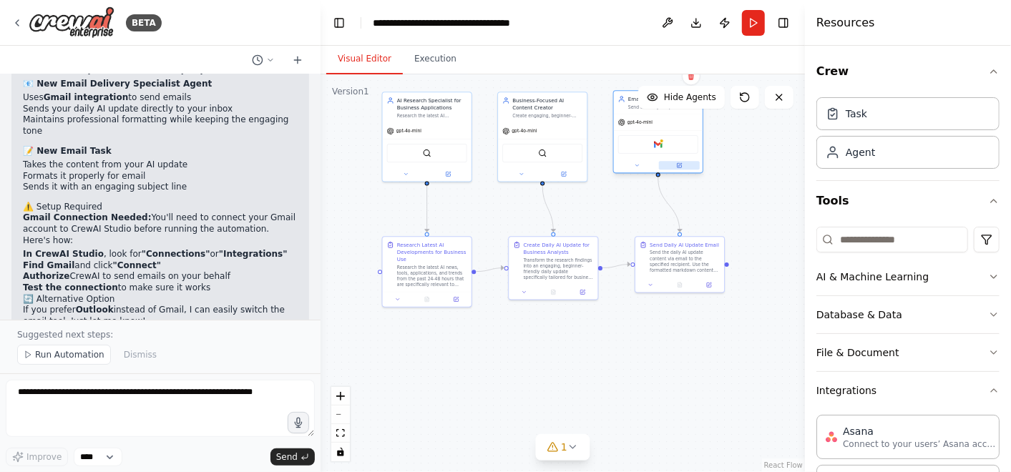
click at [679, 167] on button at bounding box center [679, 165] width 41 height 9
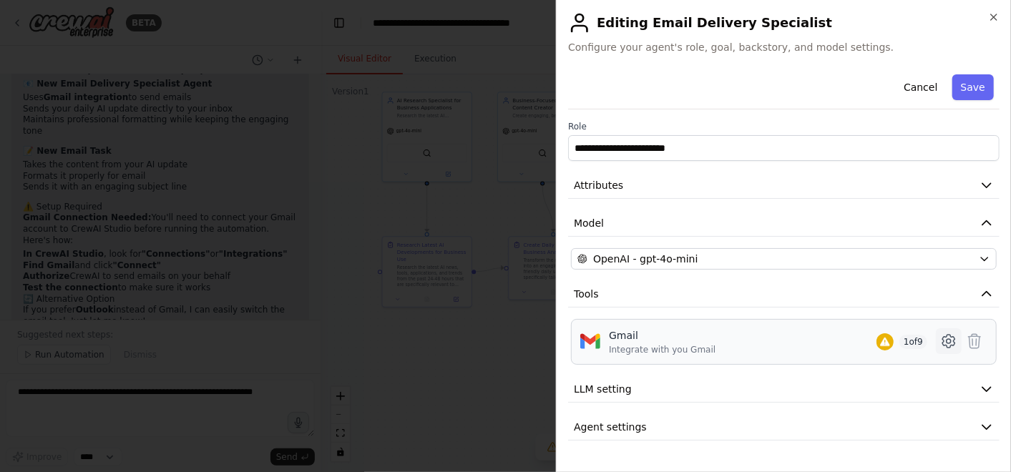
click at [909, 343] on icon at bounding box center [948, 341] width 17 height 17
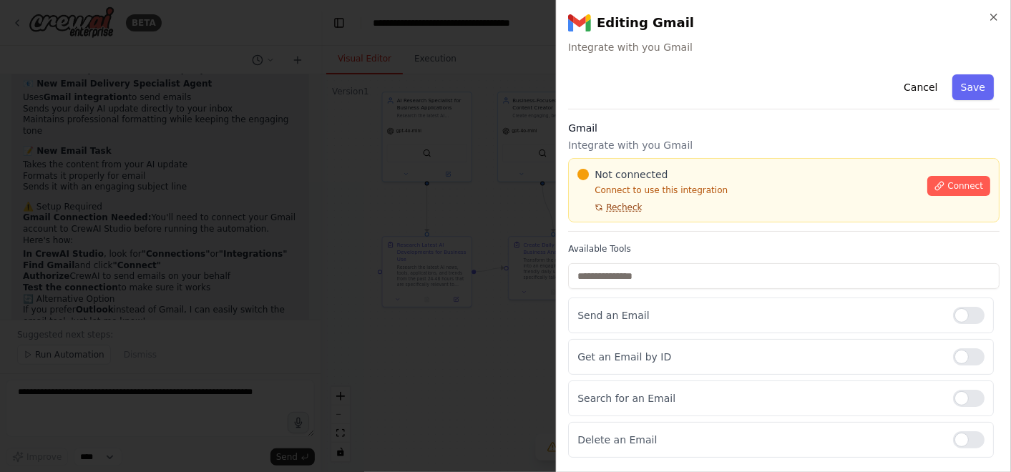
click at [617, 202] on span "Recheck" at bounding box center [624, 207] width 36 height 11
click at [909, 187] on span "Connect" at bounding box center [965, 185] width 36 height 11
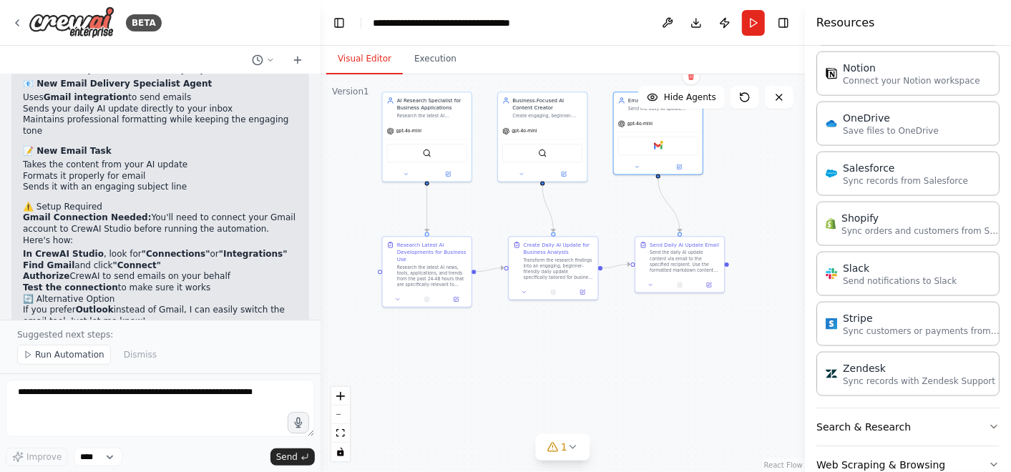
scroll to position [1066, 0]
click at [540, 117] on div "Business-Focused AI Content Creator Create engaging, beginner-friendly daily up…" at bounding box center [542, 106] width 89 height 30
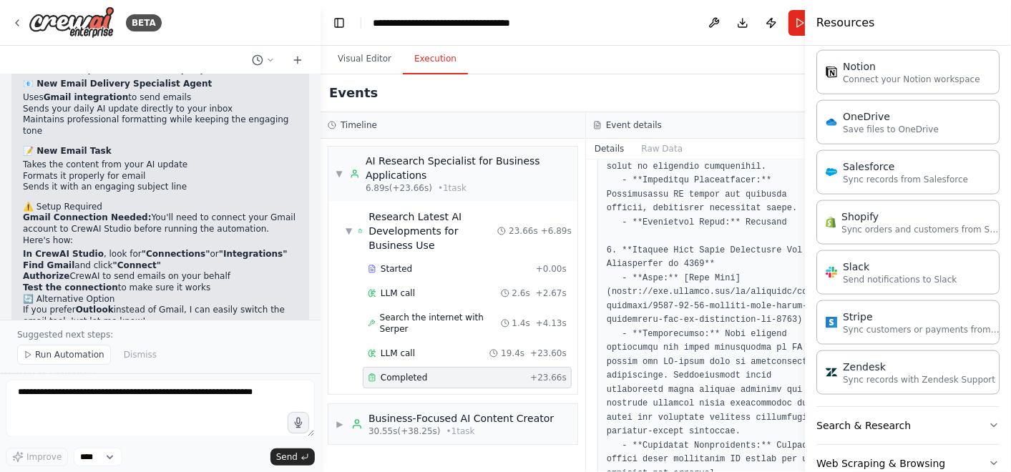
click at [430, 58] on button "Execution" at bounding box center [435, 59] width 65 height 30
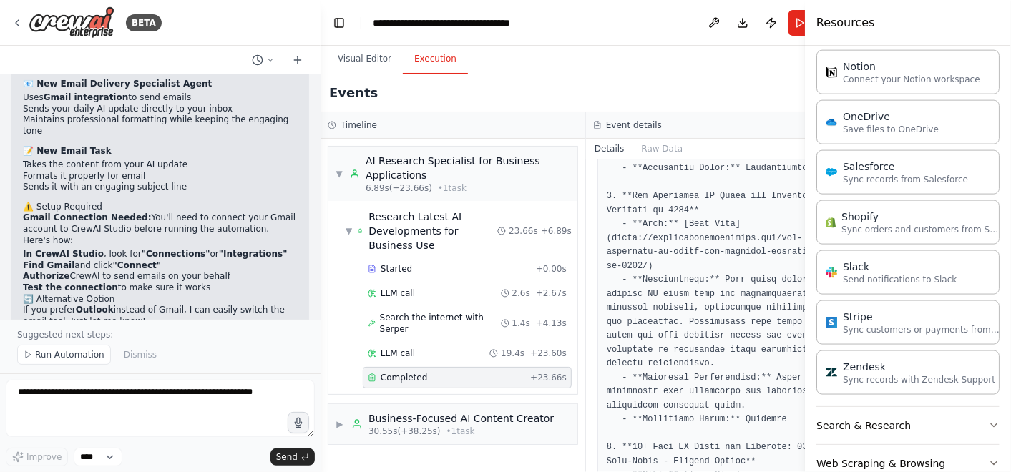
scroll to position [981, 0]
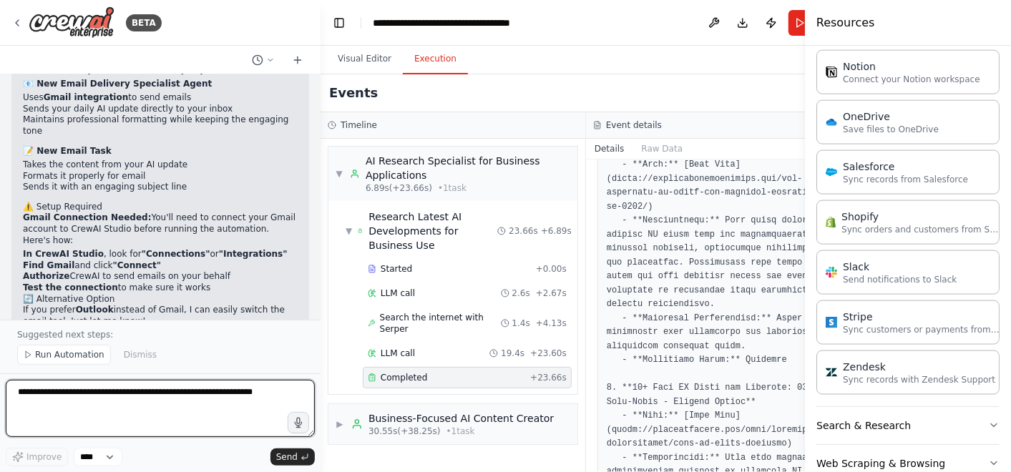
click at [124, 394] on textarea at bounding box center [160, 408] width 309 height 57
type textarea "**********"
